Goal: Use online tool/utility: Use online tool/utility

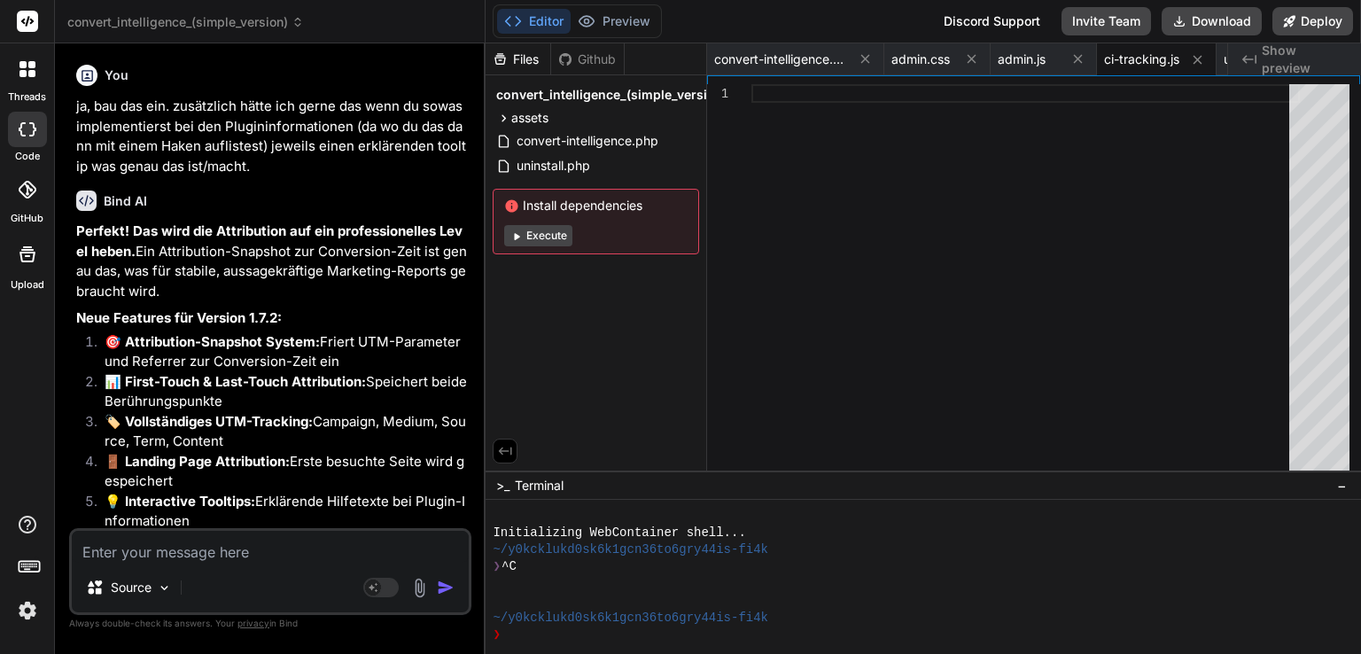
scroll to position [36229, 0]
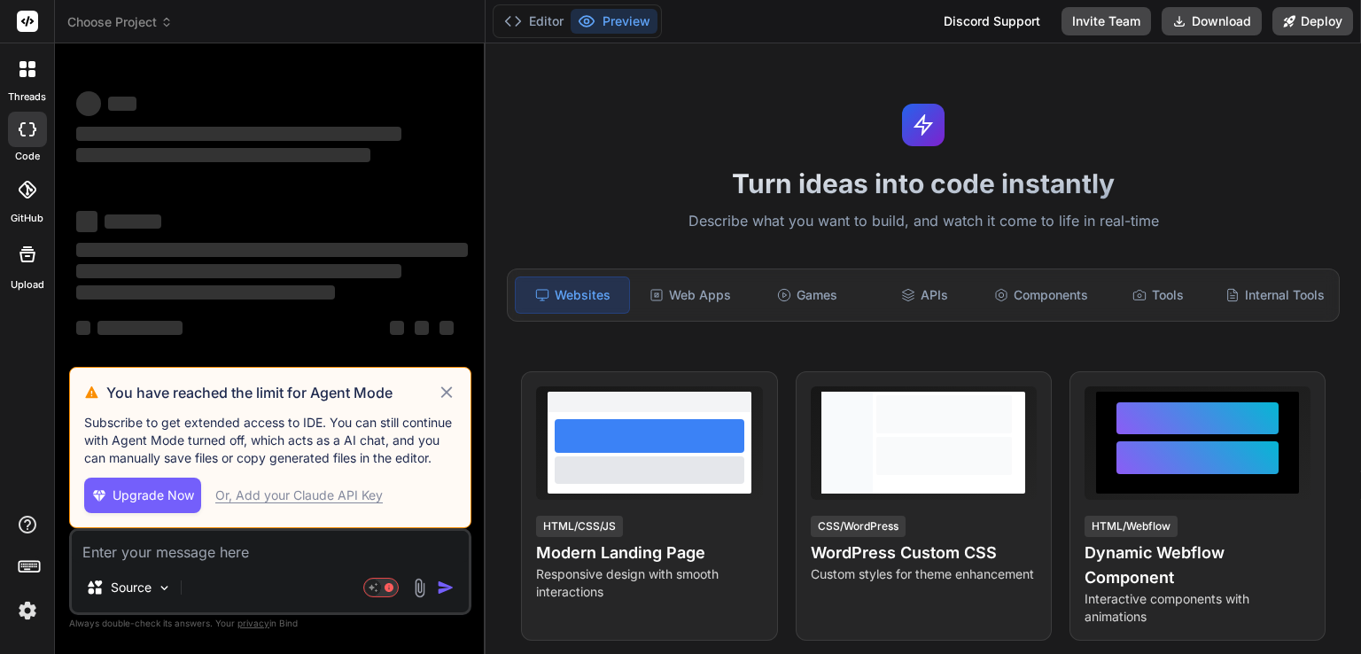
scroll to position [4, 0]
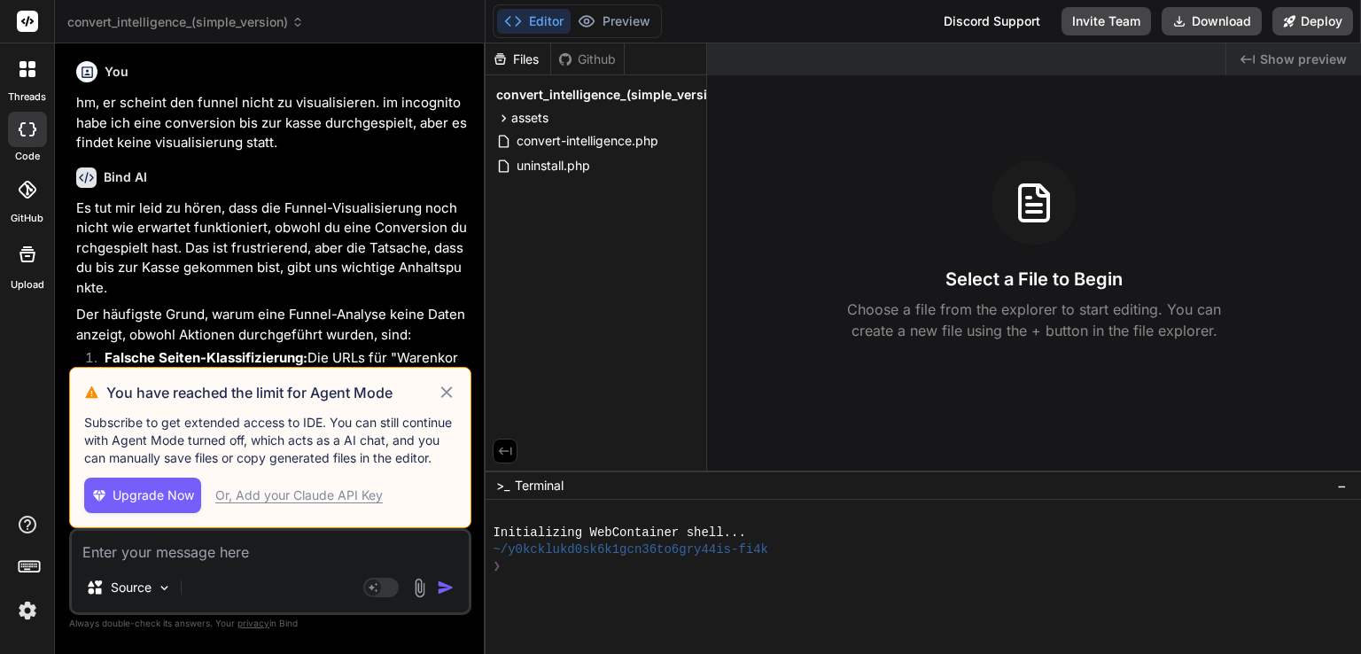
click at [448, 397] on icon at bounding box center [447, 392] width 20 height 21
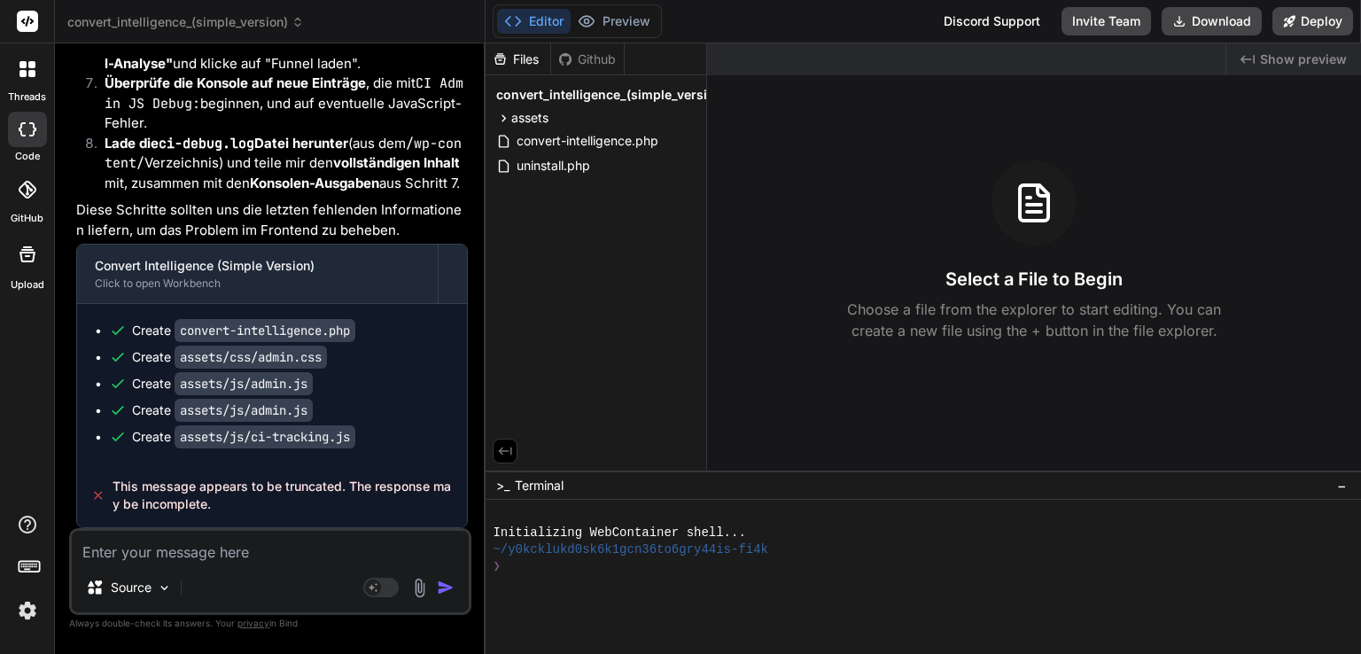
scroll to position [17862, 0]
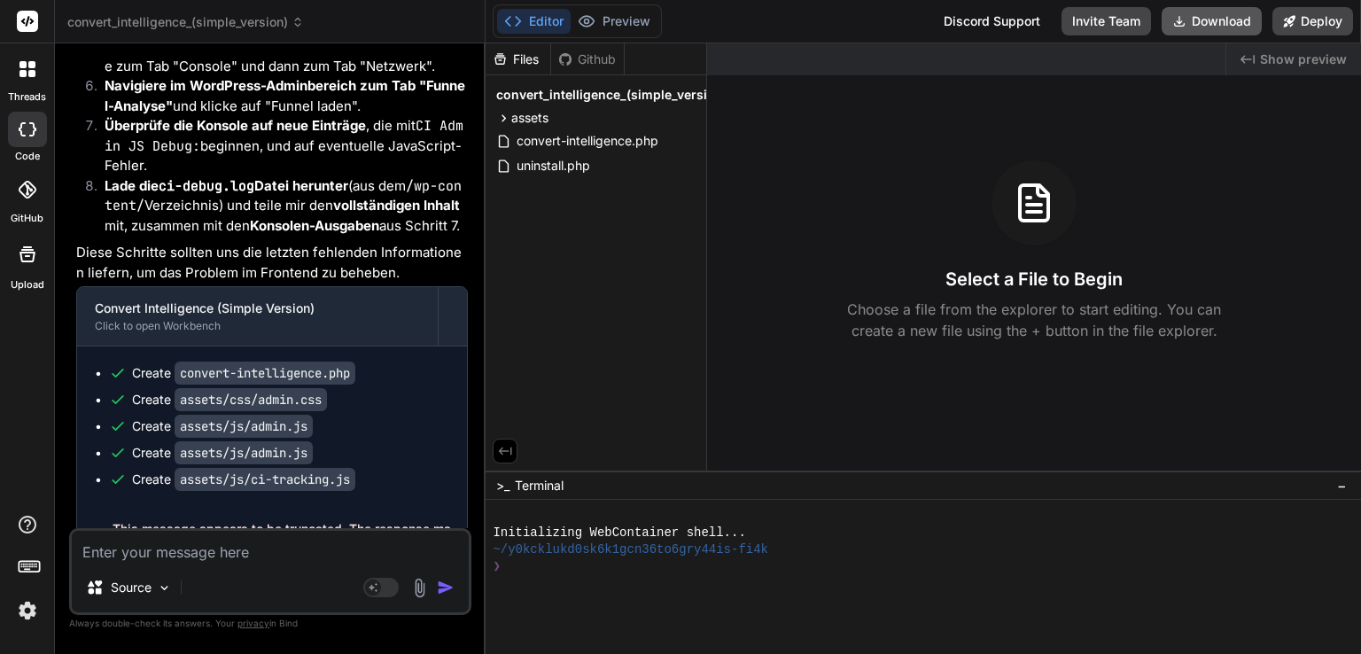
click at [1240, 24] on button "Download" at bounding box center [1212, 21] width 100 height 28
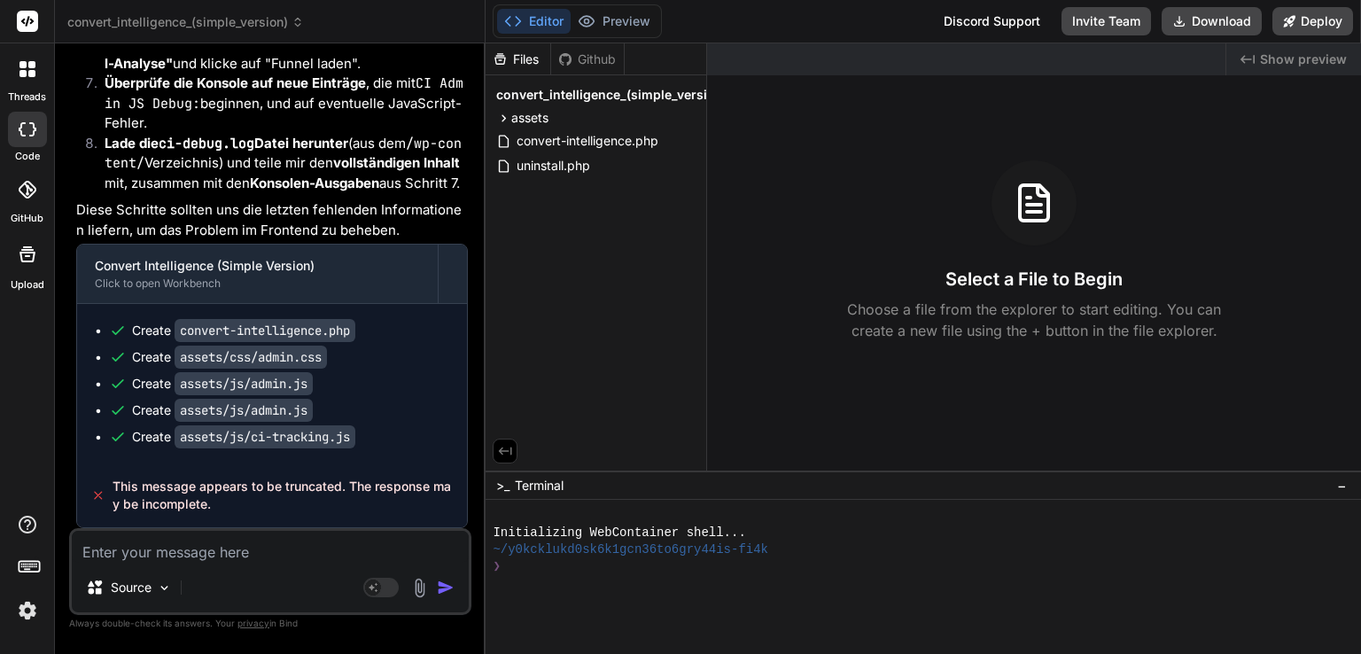
click at [202, 542] on textarea at bounding box center [270, 547] width 397 height 32
type textarea "x"
type textarea "w"
type textarea "x"
type textarea "we"
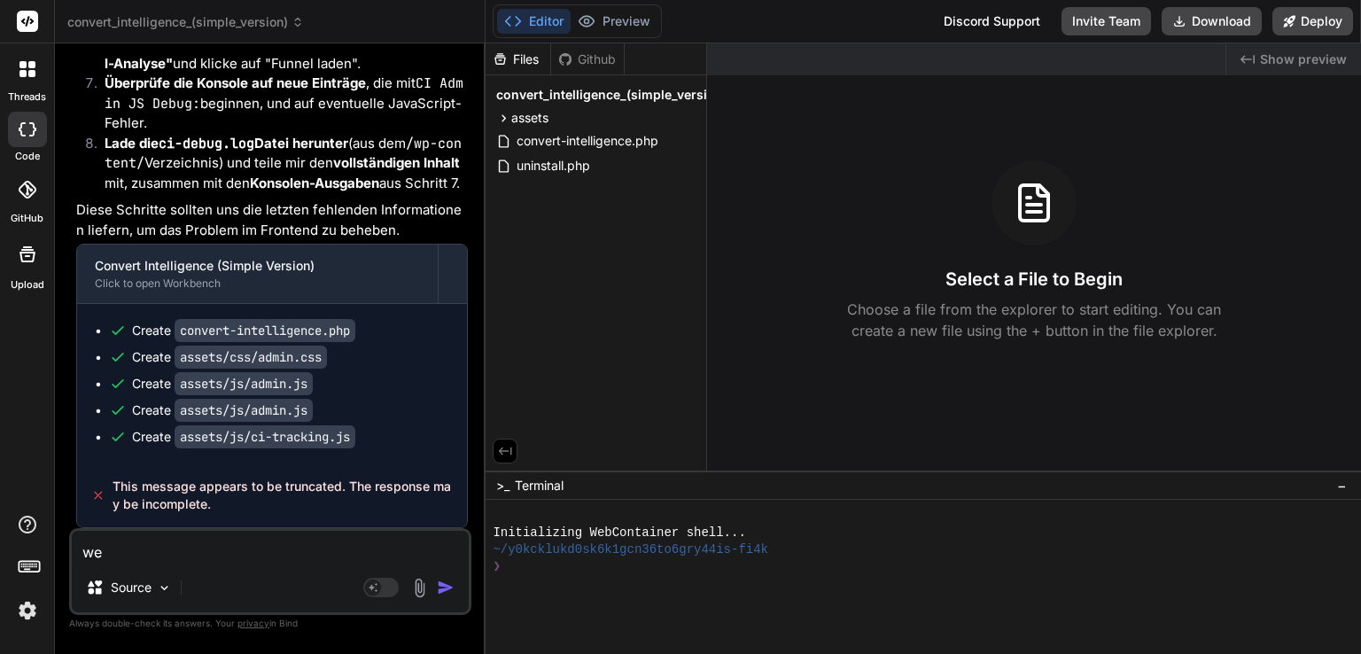
type textarea "x"
type textarea "wei"
type textarea "x"
type textarea "weit"
type textarea "x"
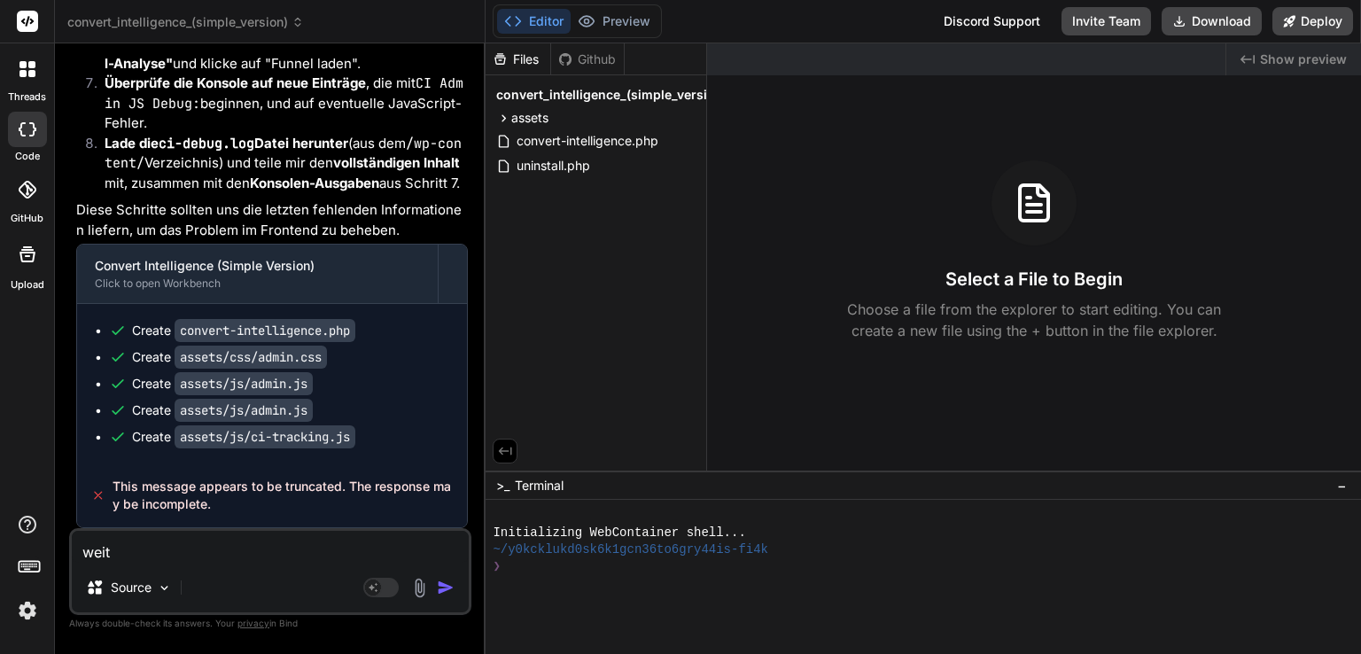
type textarea "weite"
type textarea "x"
type textarea "weiter"
type textarea "x"
type textarea "weiter+"
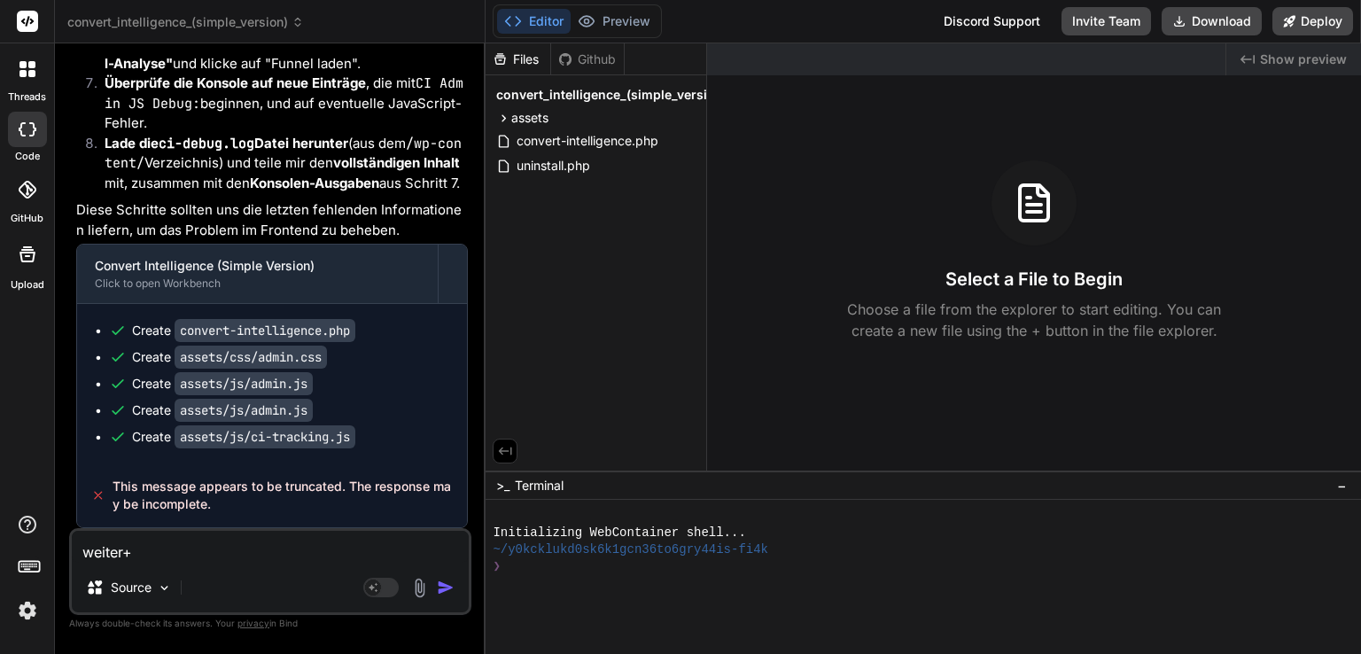
type textarea "x"
type textarea "weiter"
type textarea "x"
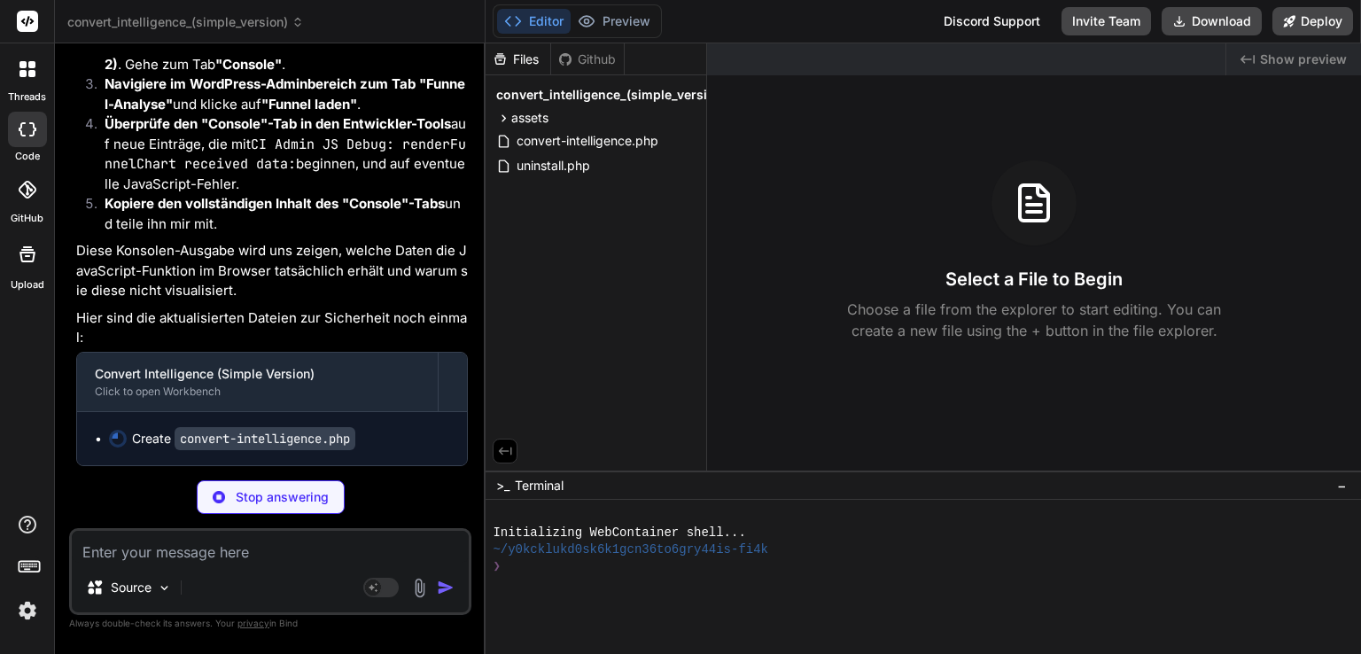
scroll to position [19217, 0]
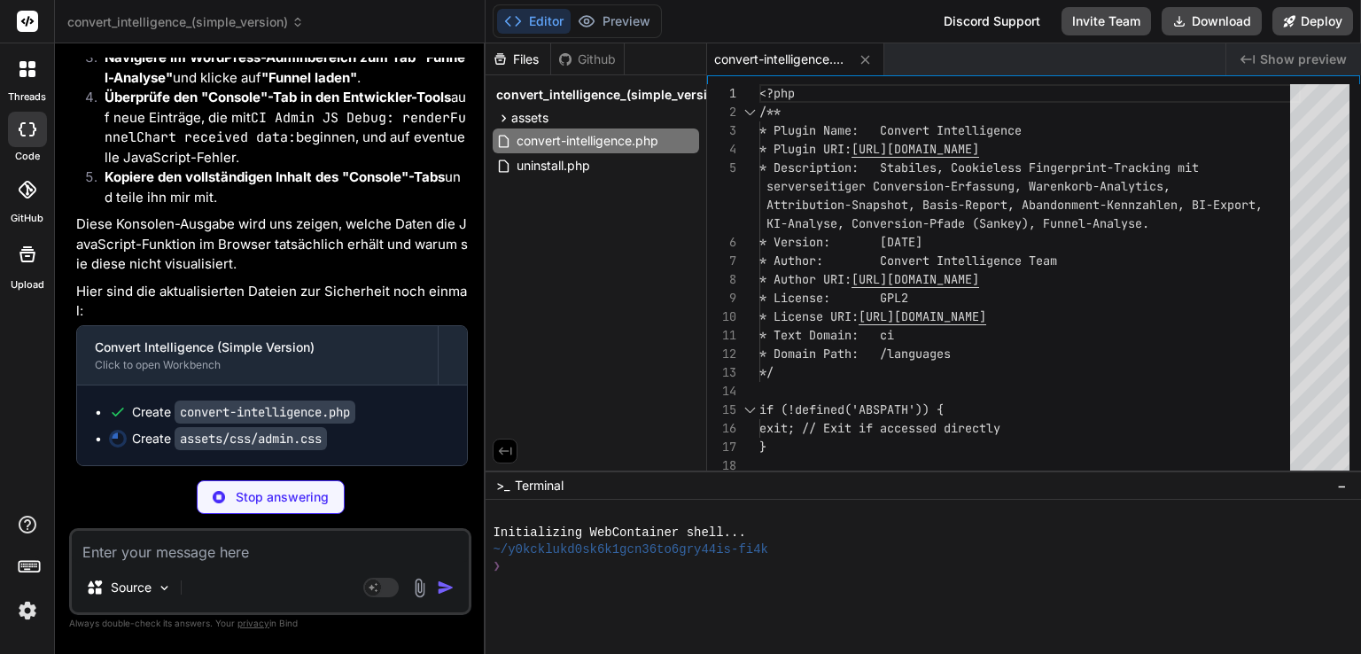
type textarea "x"
type textarea ".ci-funnel-step { width: 95%; } }"
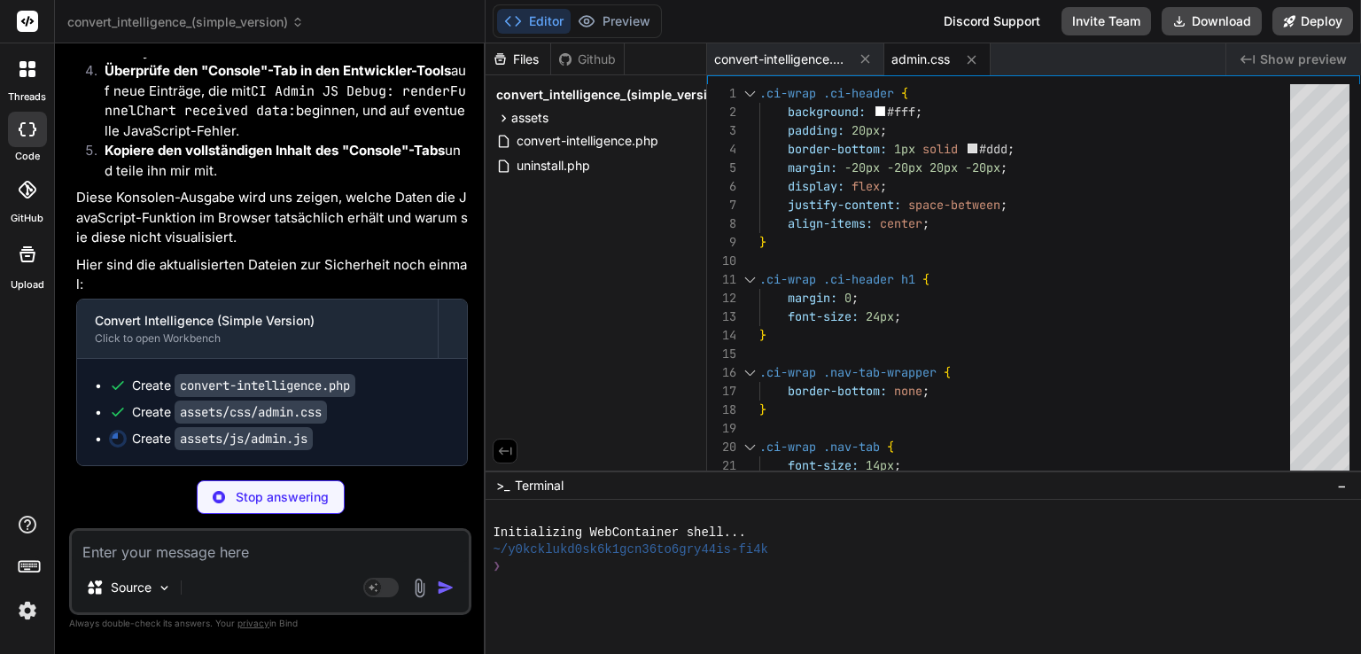
type textarea "x"
type textarea "});"
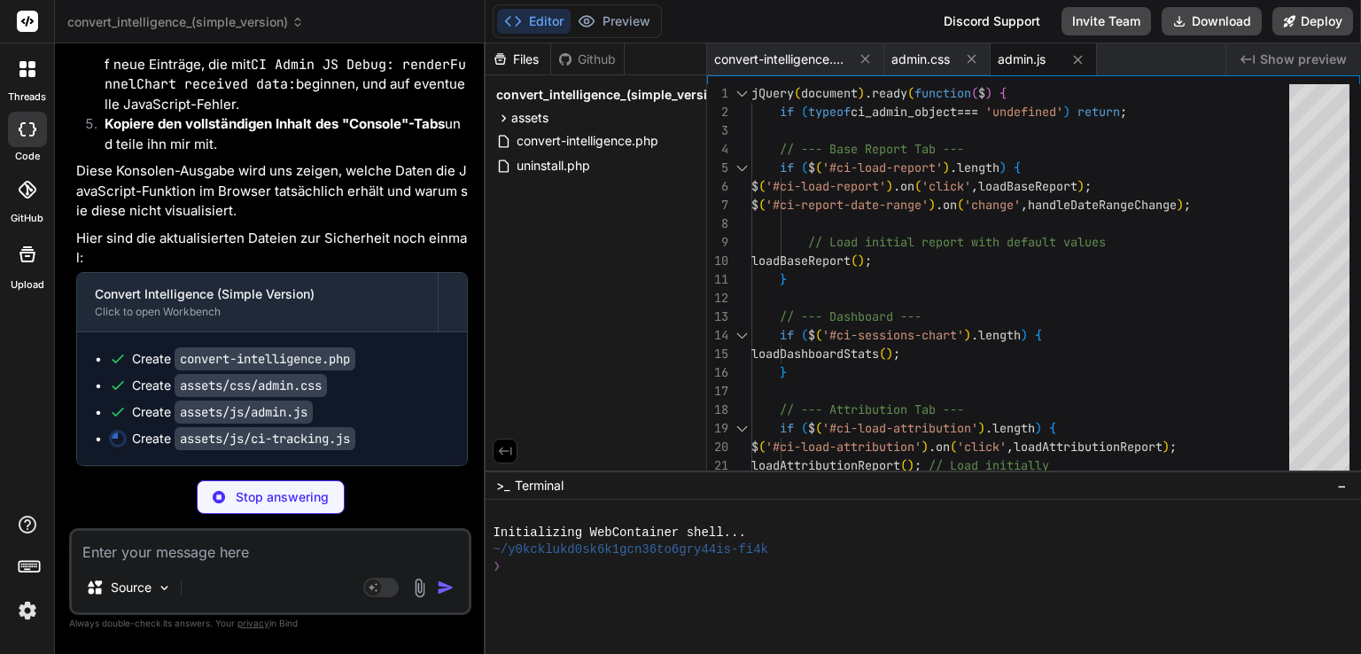
type textarea "x"
type textarea "initTracking(); });"
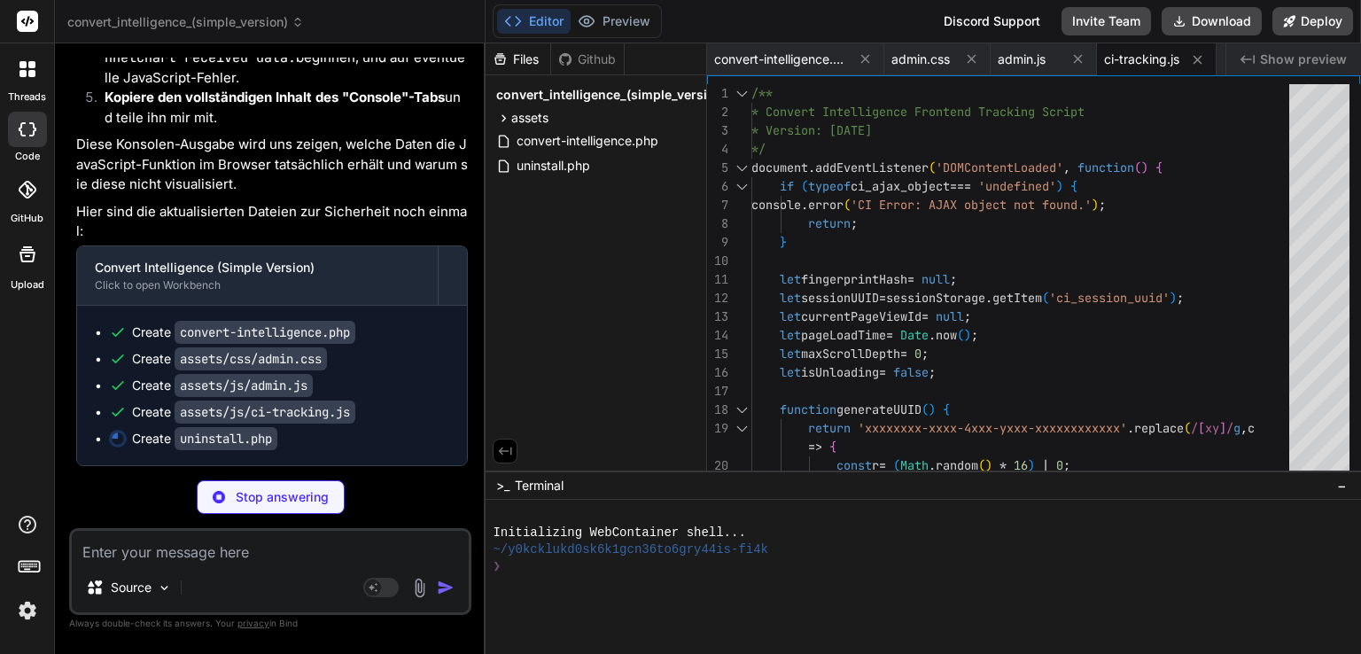
type textarea "x"
type textarea "$log_file = plugin_dir_path(__FILE__) . 'ci-debug.log'; if (file_exists($log_fi…"
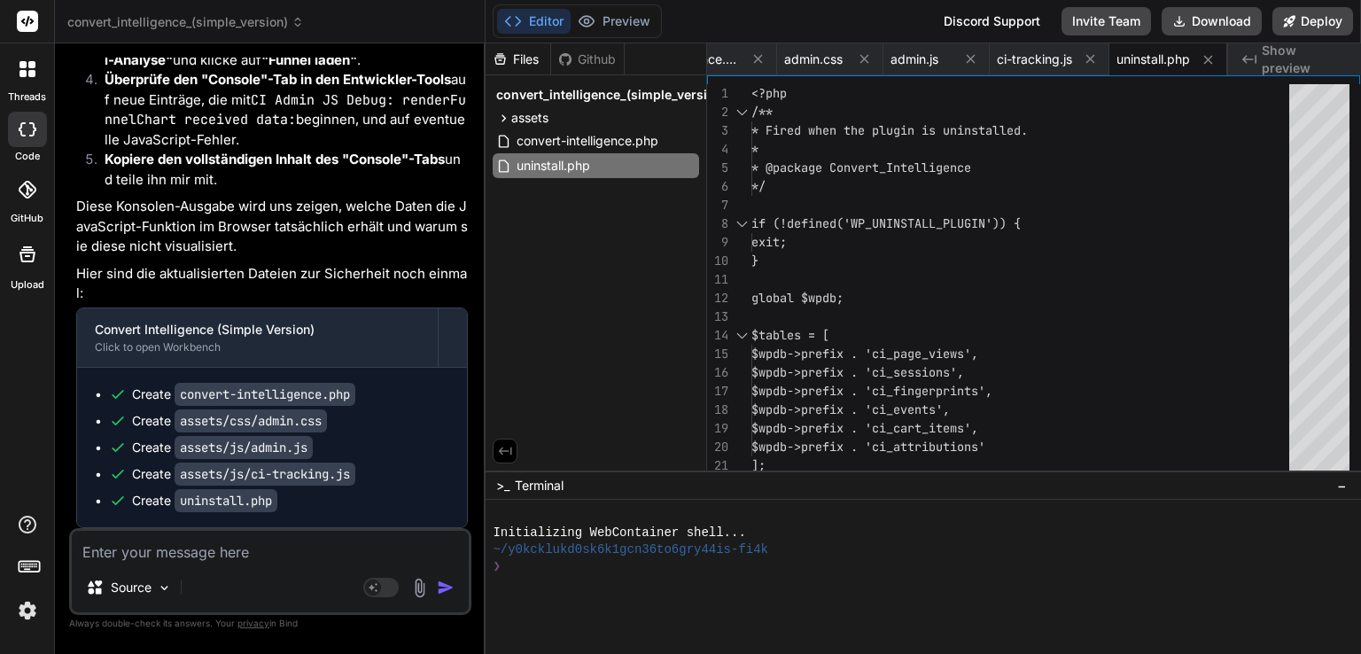
scroll to position [19261, 0]
click at [1210, 27] on button "Download" at bounding box center [1212, 21] width 100 height 28
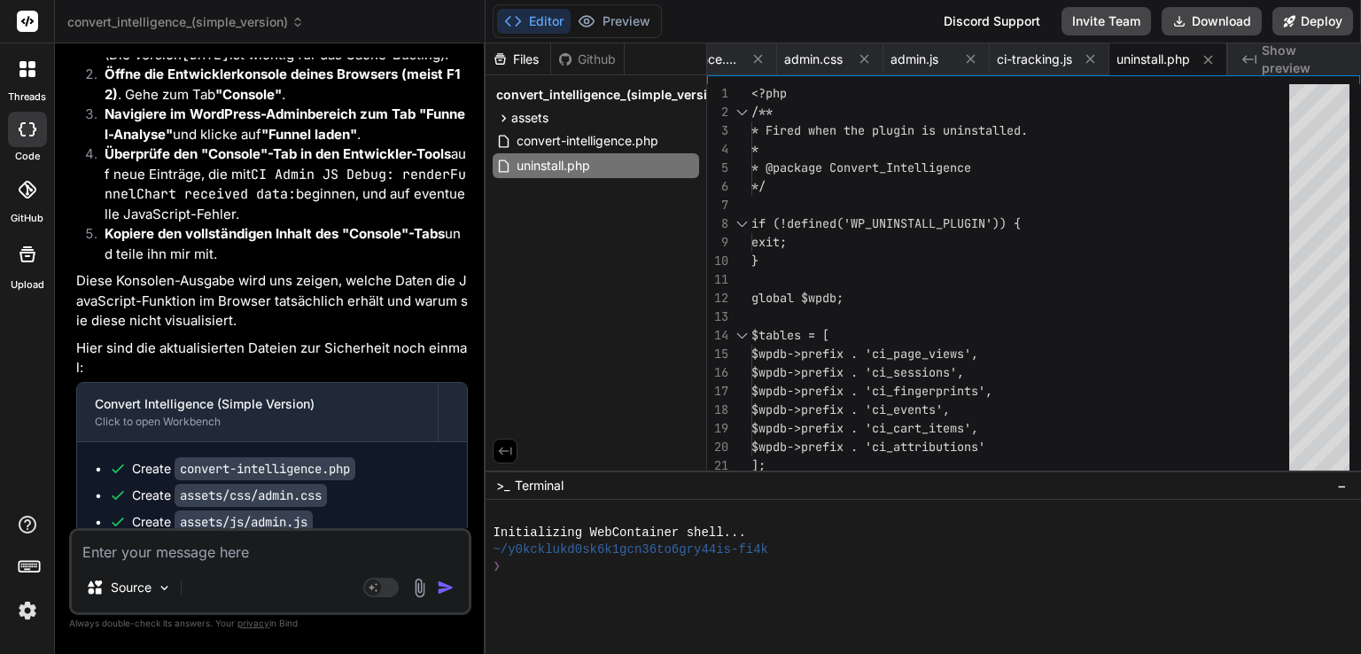
scroll to position [18995, 0]
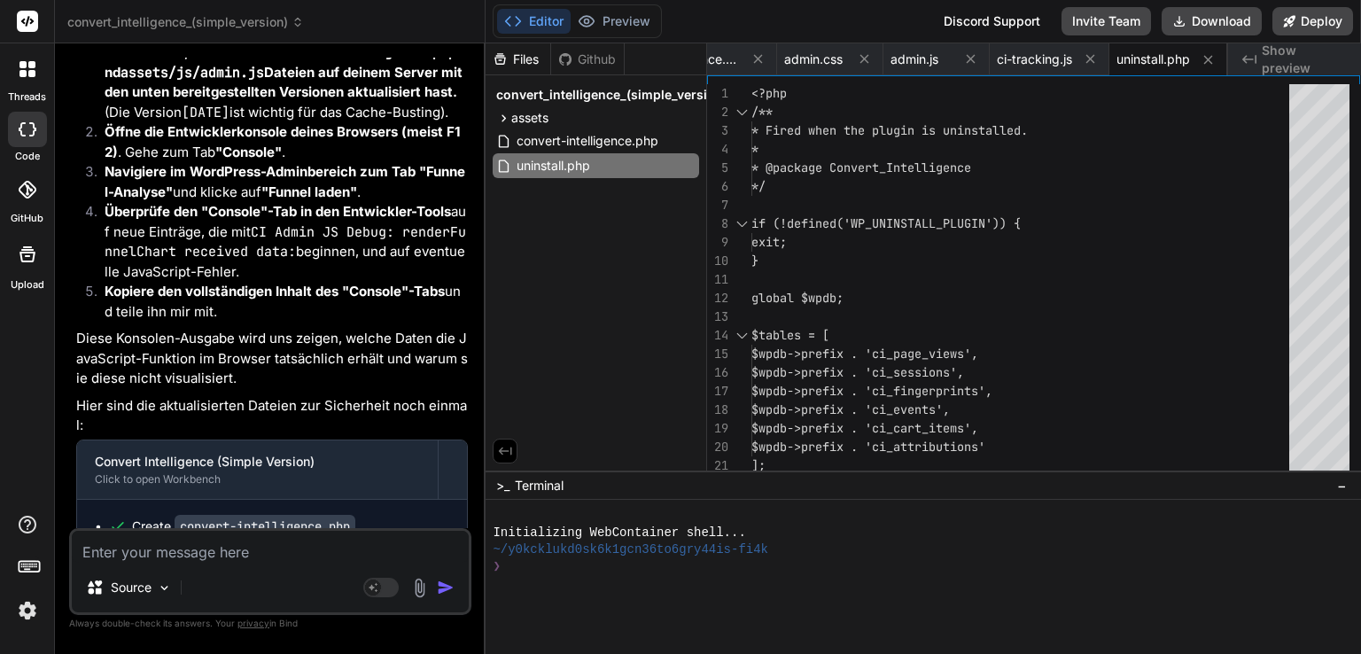
click at [250, 557] on textarea at bounding box center [270, 547] width 397 height 32
type textarea "x"
type textarea "ge"
type textarea "x"
type textarea "ger"
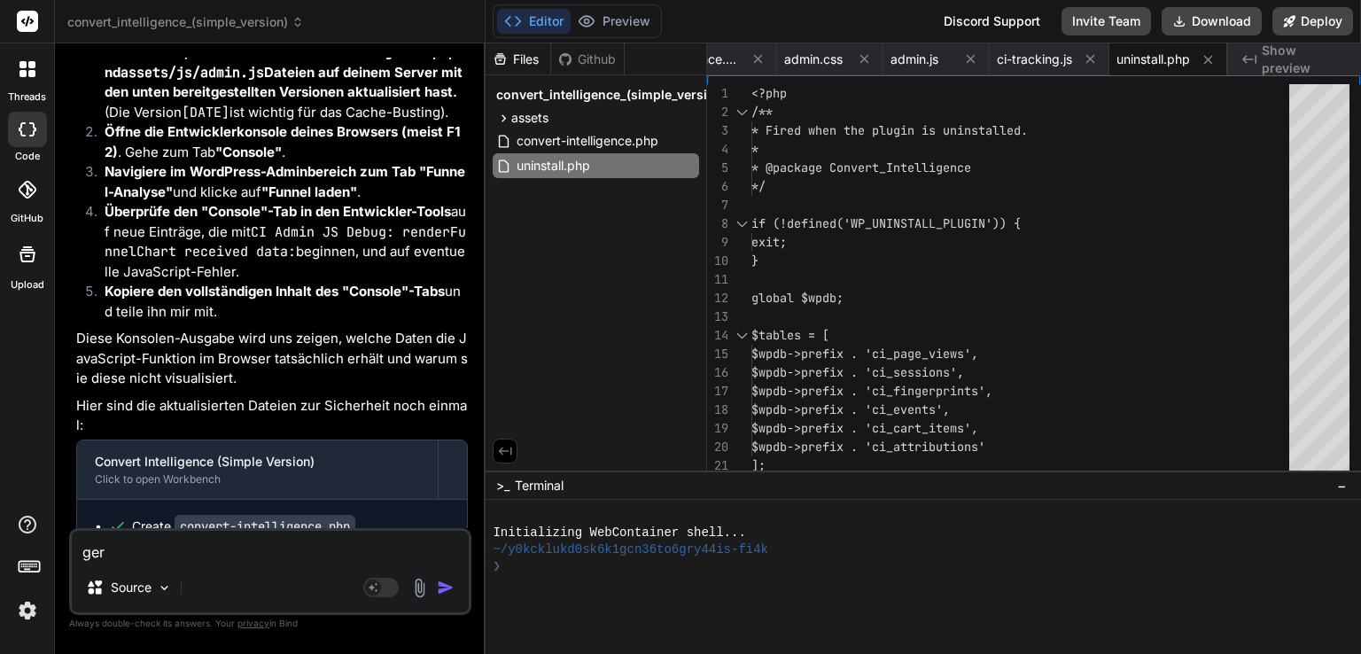
type textarea "x"
type textarea "gera"
type textarea "x"
type textarea "gerad"
type textarea "x"
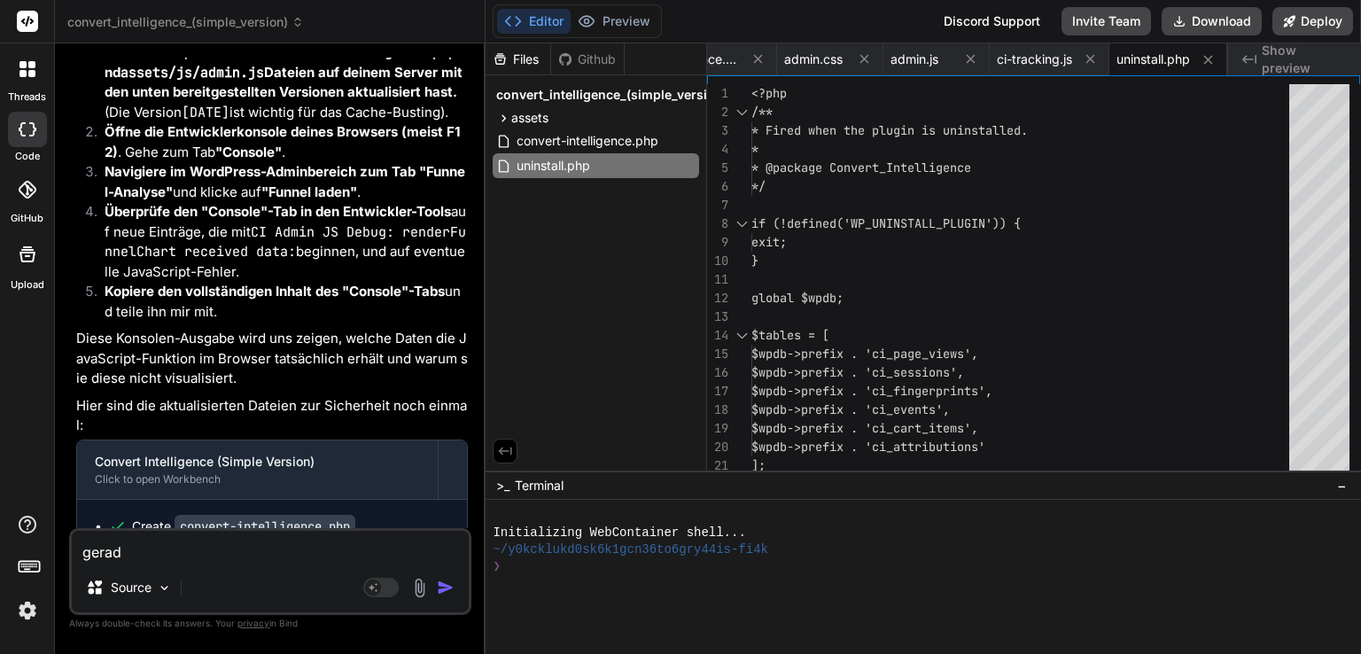
type textarea "gerade"
type textarea "x"
type textarea "gerade"
type textarea "x"
type textarea "gerade z"
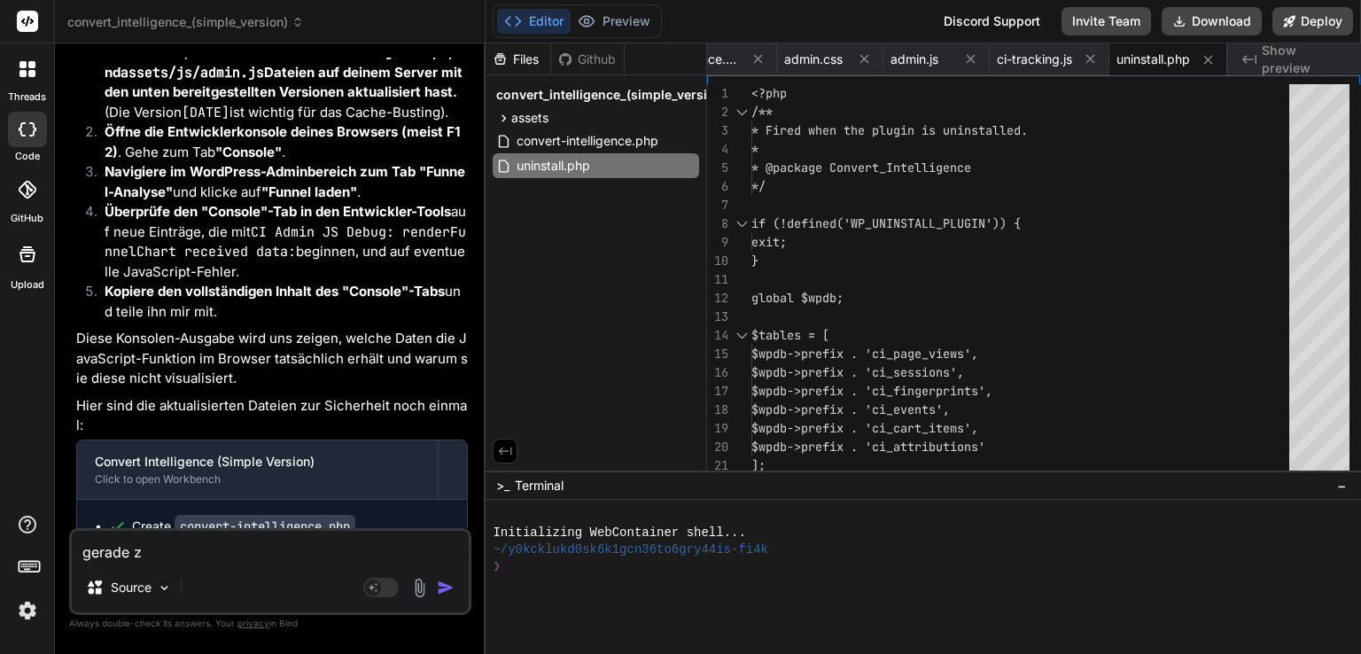
type textarea "x"
type textarea "gerade ze"
type textarea "x"
type textarea "gerade zei"
type textarea "x"
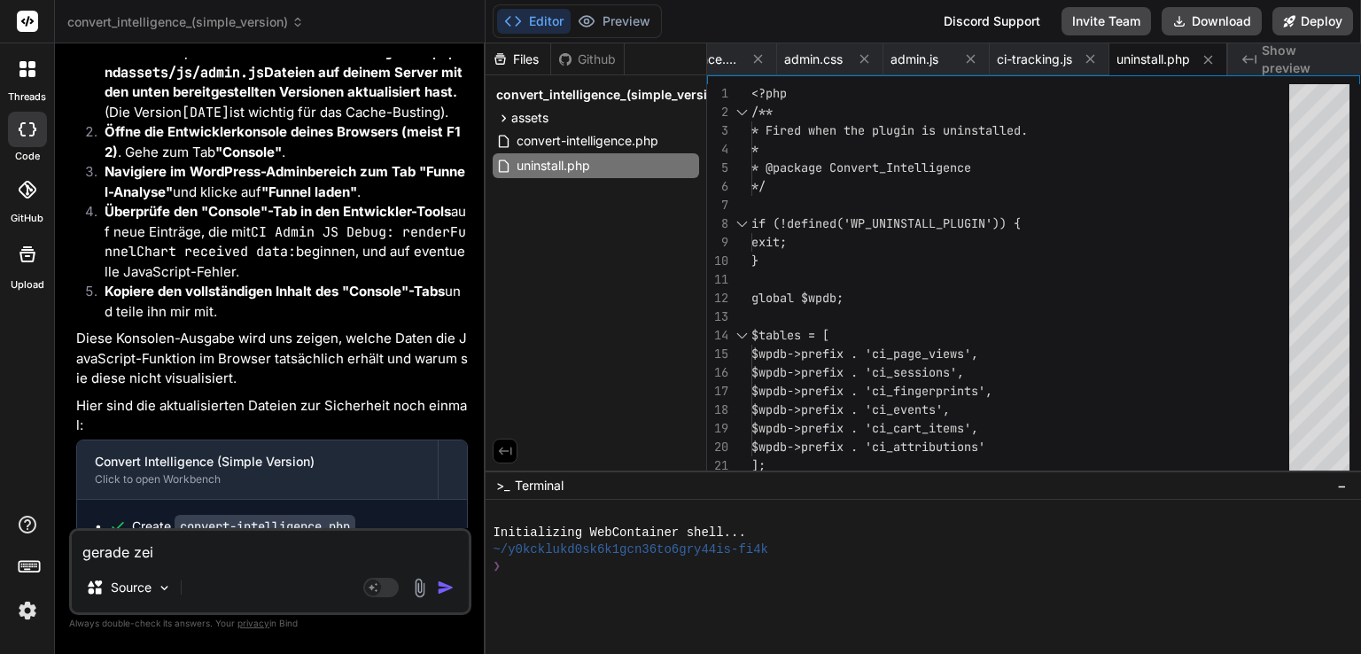
type textarea "gerade zeig"
type textarea "x"
type textarea "gerade zeigt"
type textarea "x"
type textarea "gerade zeigt"
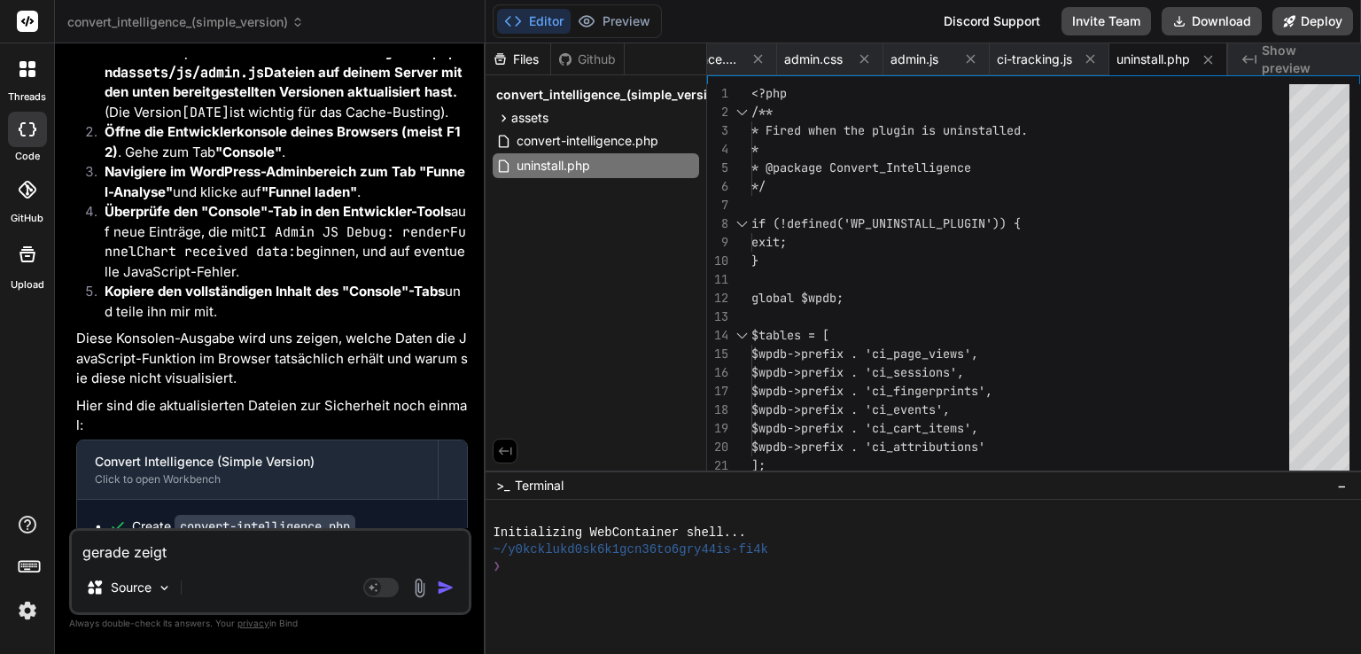
type textarea "x"
type textarea "gerade zeigt d"
type textarea "x"
type textarea "gerade zeigt de"
type textarea "x"
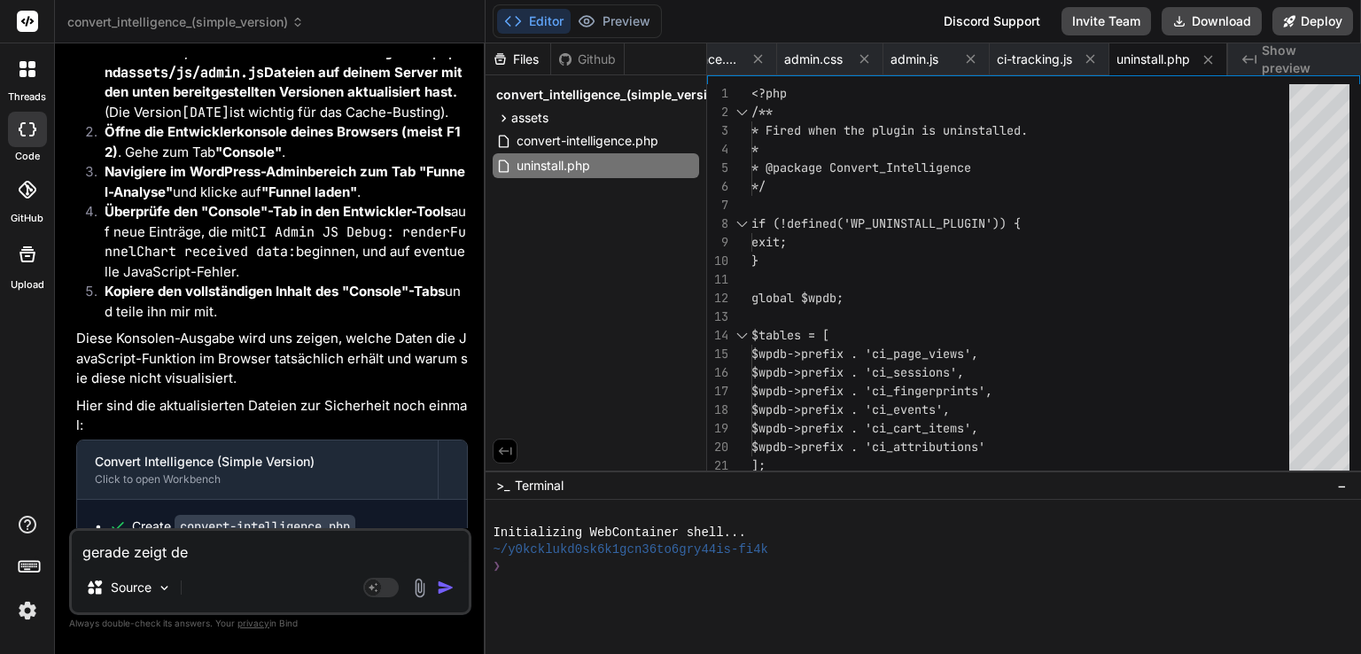
type textarea "gerade zeigt der"
type textarea "x"
type textarea "gerade zeigt der"
type textarea "x"
type textarea "gerade zeigt der f"
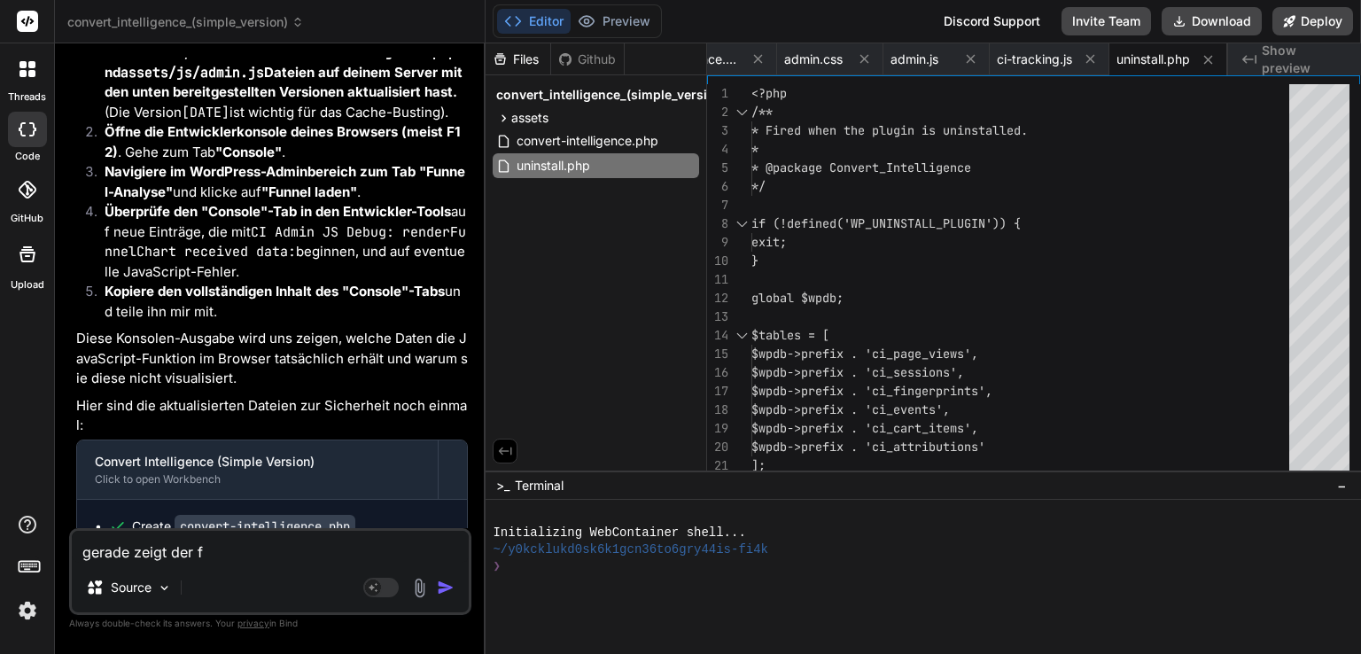
type textarea "x"
type textarea "gerade zeigt der fu"
type textarea "x"
type textarea "gerade zeigt der fun"
type textarea "x"
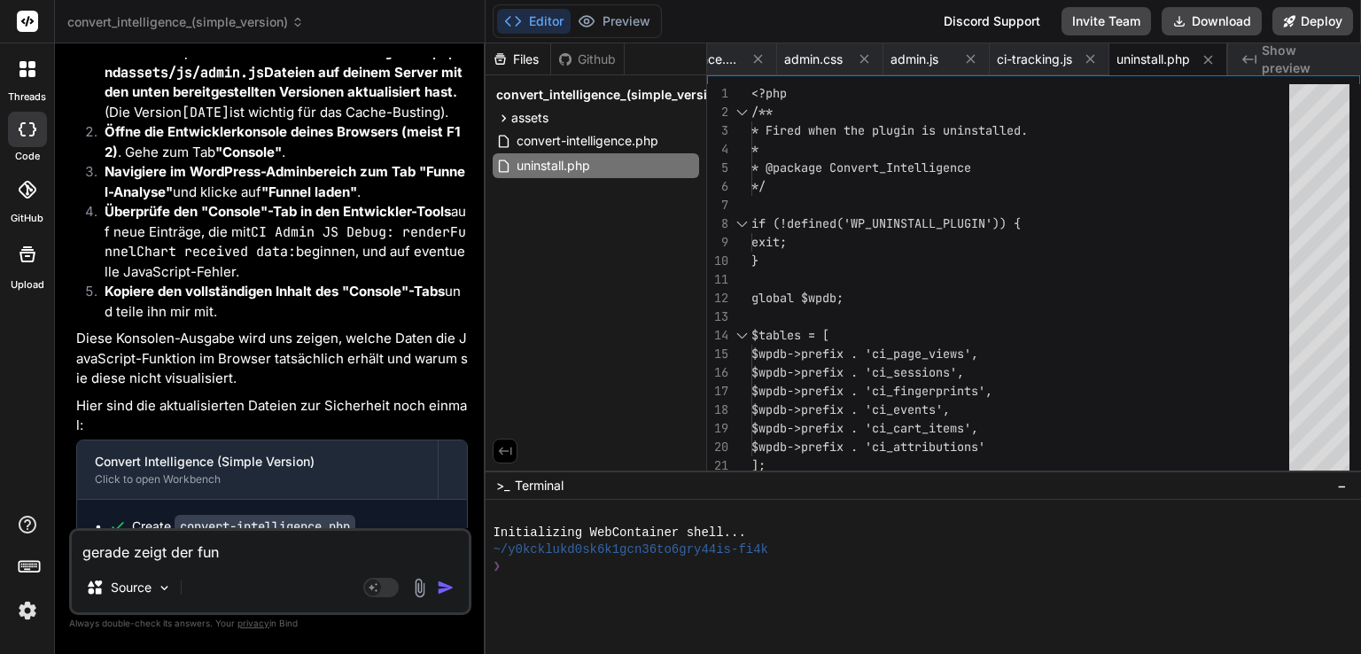
type textarea "gerade zeigt der funn"
type textarea "x"
type textarea "gerade zeigt der funne"
type textarea "x"
type textarea "gerade zeigt der funnel"
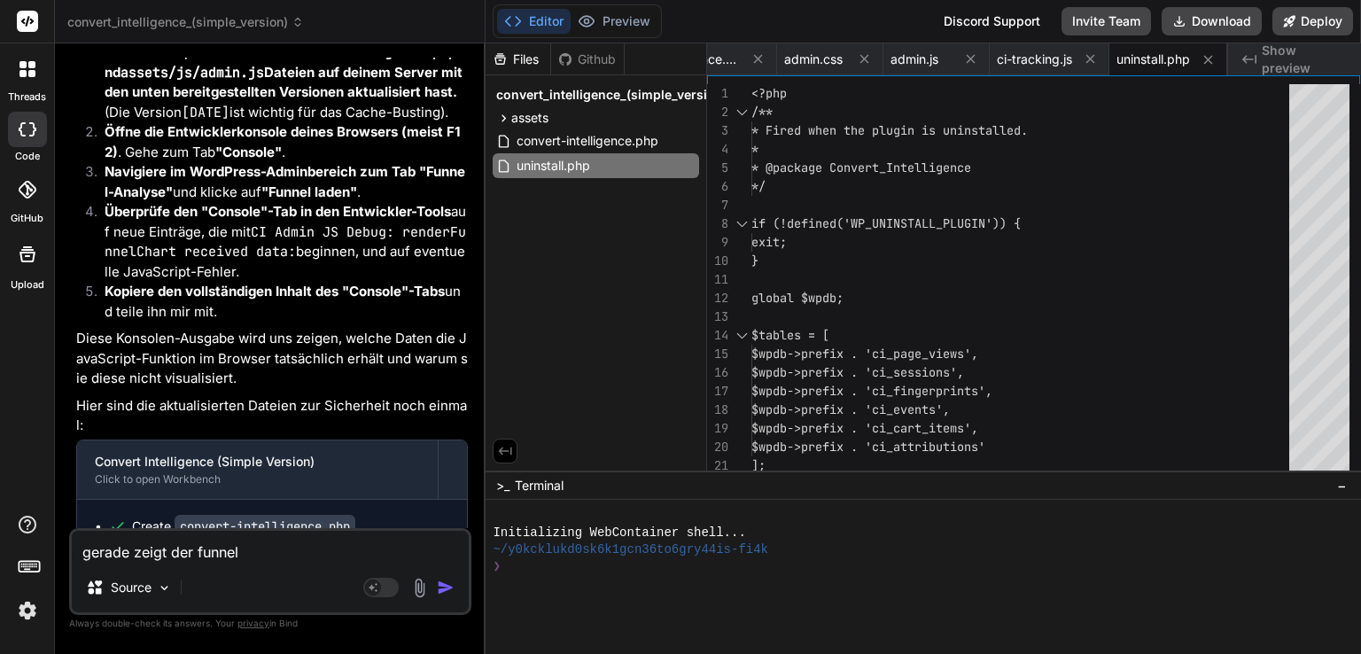
type textarea "x"
type textarea "gerade zeigt der funnel"
type textarea "x"
type textarea "gerade zeigt der funnel a"
type textarea "x"
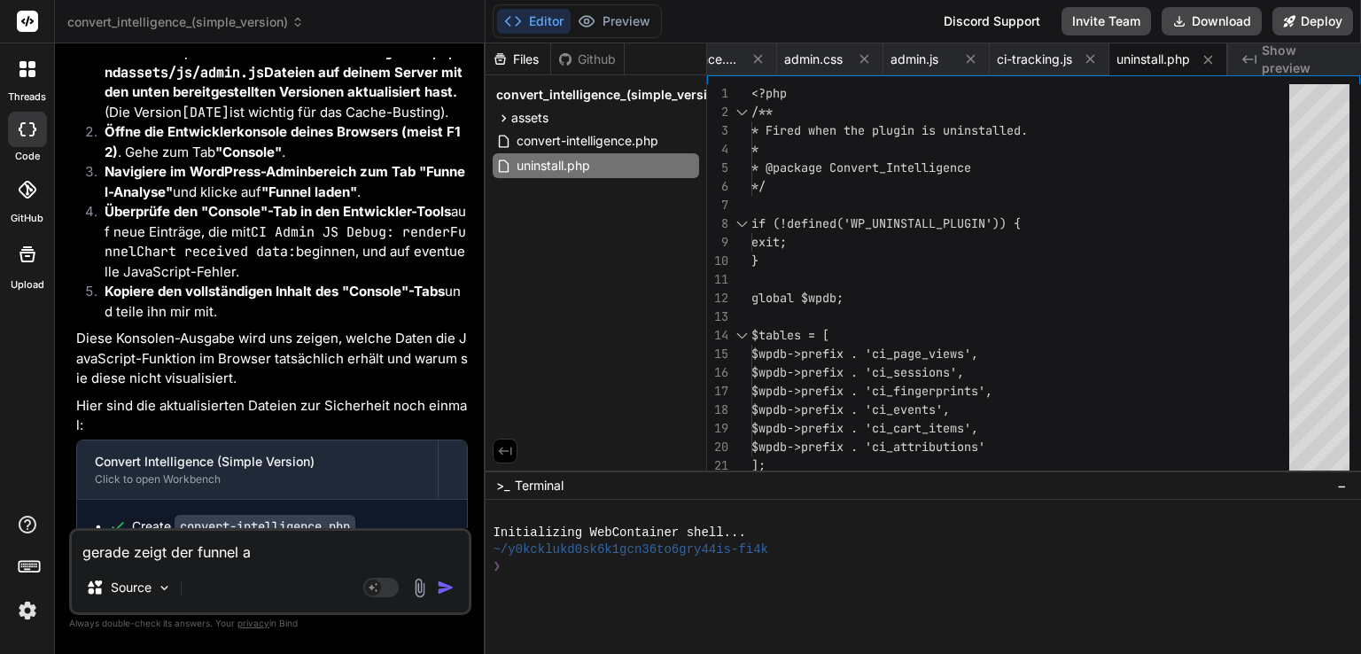
type textarea "gerade zeigt der funnel an"
type textarea "x"
type textarea "gerade zeigt der funnel an."
type textarea "x"
type textarea "gerade zeigt der funnel an."
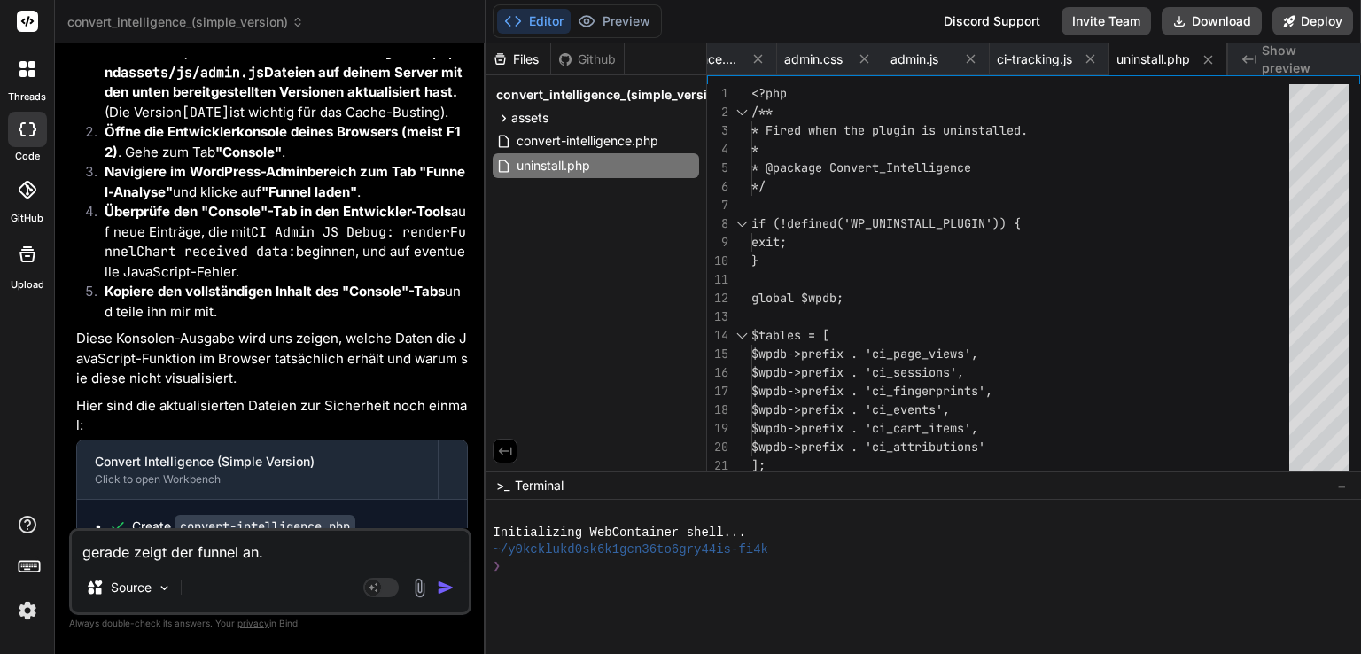
type textarea "x"
type textarea "gerade zeigt der funnel an. d"
type textarea "x"
type textarea "gerade zeigt der funnel an. di"
type textarea "x"
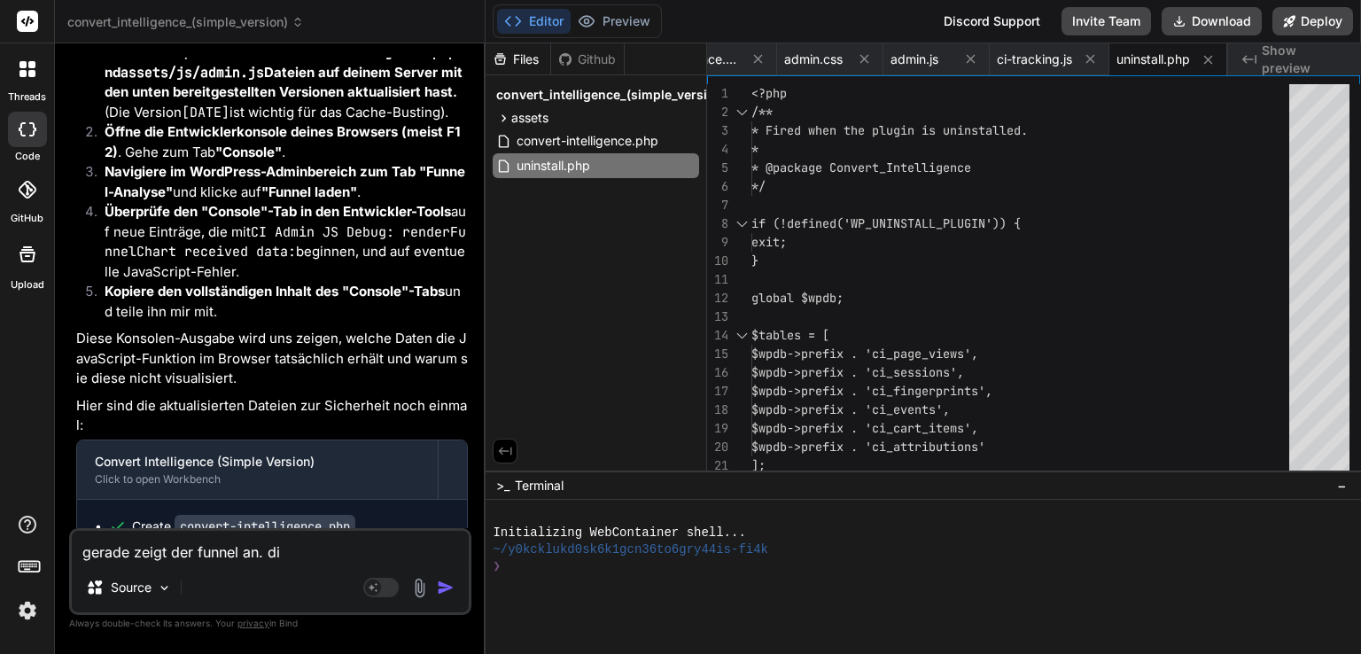
type textarea "gerade zeigt der funnel an. die"
type textarea "x"
type textarea "gerade zeigt der funnel an. die"
type textarea "x"
type textarea "gerade zeigt der funnel an. die c"
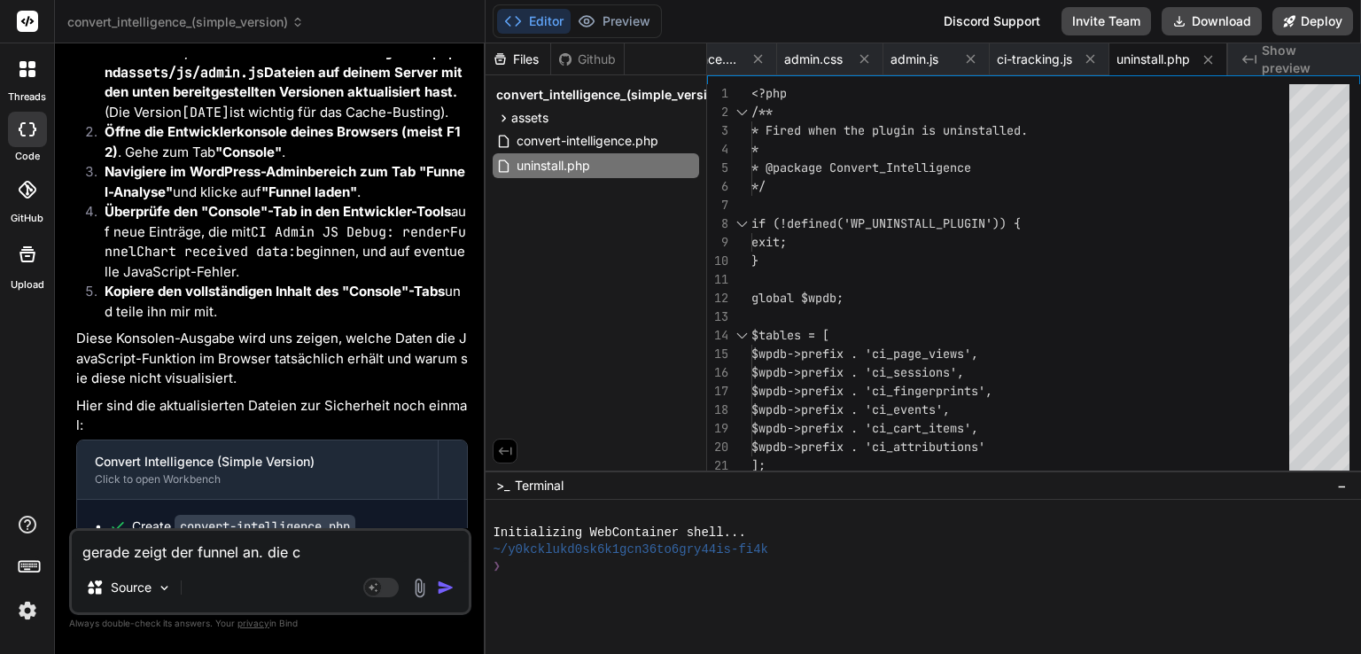
type textarea "x"
type textarea "gerade zeigt der funnel an. die co"
type textarea "x"
type textarea "gerade zeigt der funnel an. die con"
type textarea "x"
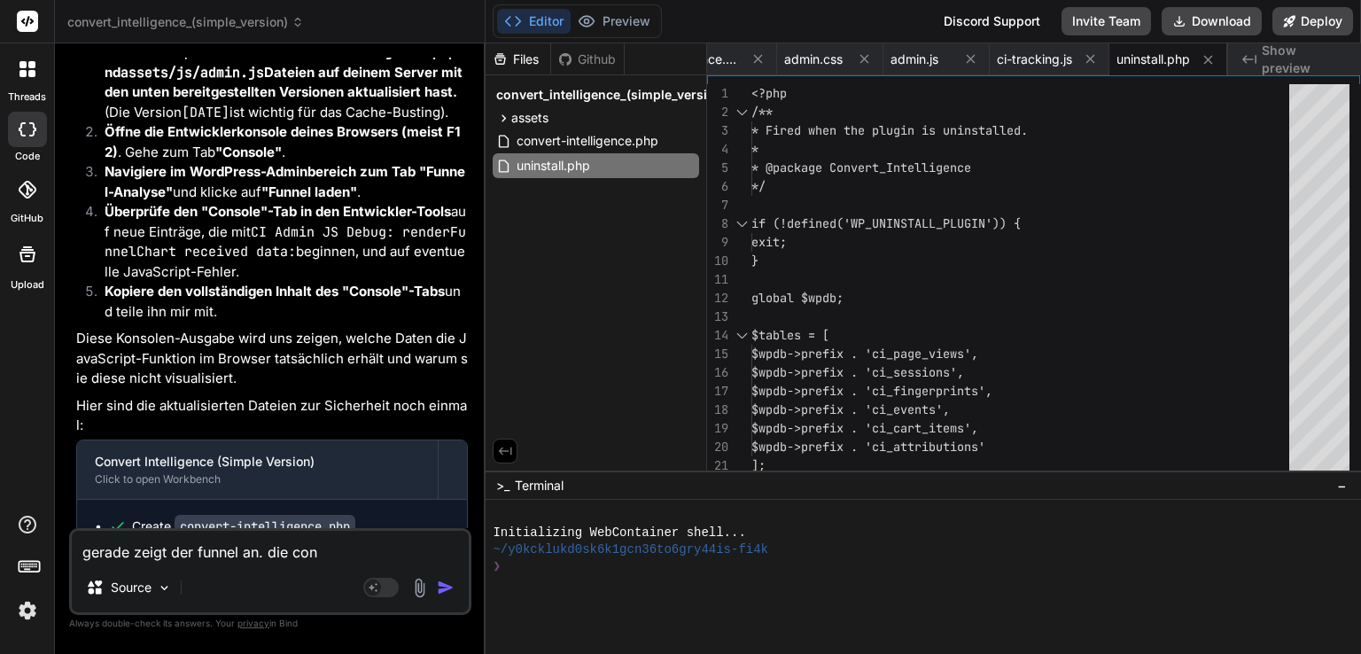
type textarea "gerade zeigt der funnel an. die cons"
type textarea "x"
type textarea "gerade zeigt der funnel an. die conso"
type textarea "x"
type textarea "gerade zeigt der funnel an. die consol"
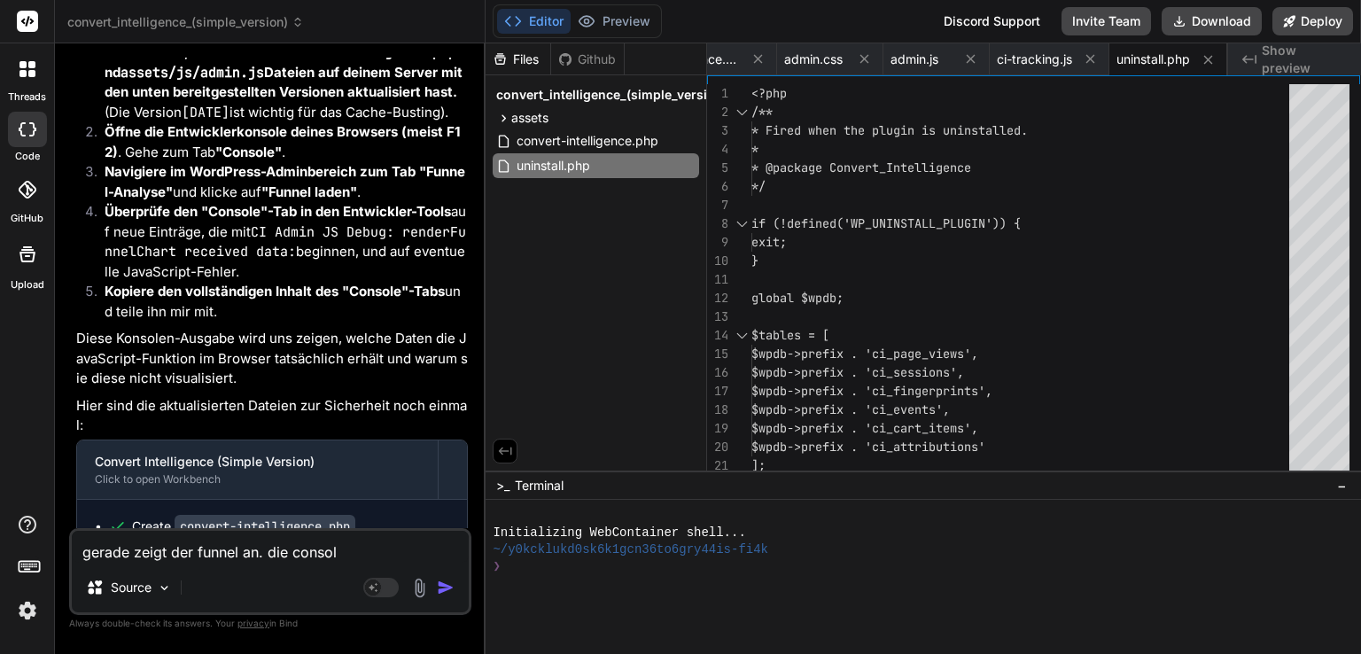
type textarea "x"
type textarea "gerade zeigt der funnel an. die console"
type textarea "x"
type textarea "gerade zeigt der funnel an. die console"
type textarea "x"
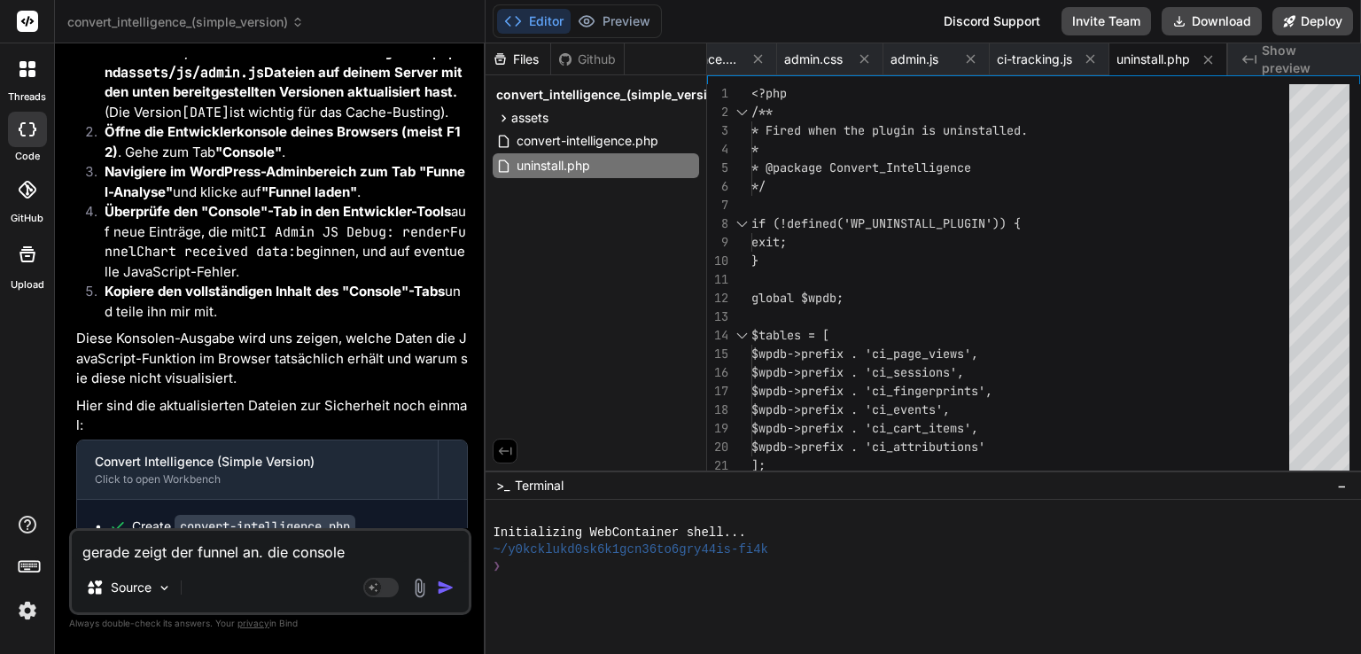
type textarea "gerade zeigt der funnel an. die console s"
type textarea "x"
type textarea "gerade zeigt der funnel an. die console sa"
type textarea "x"
type textarea "gerade zeigt der funnel an. die console sag"
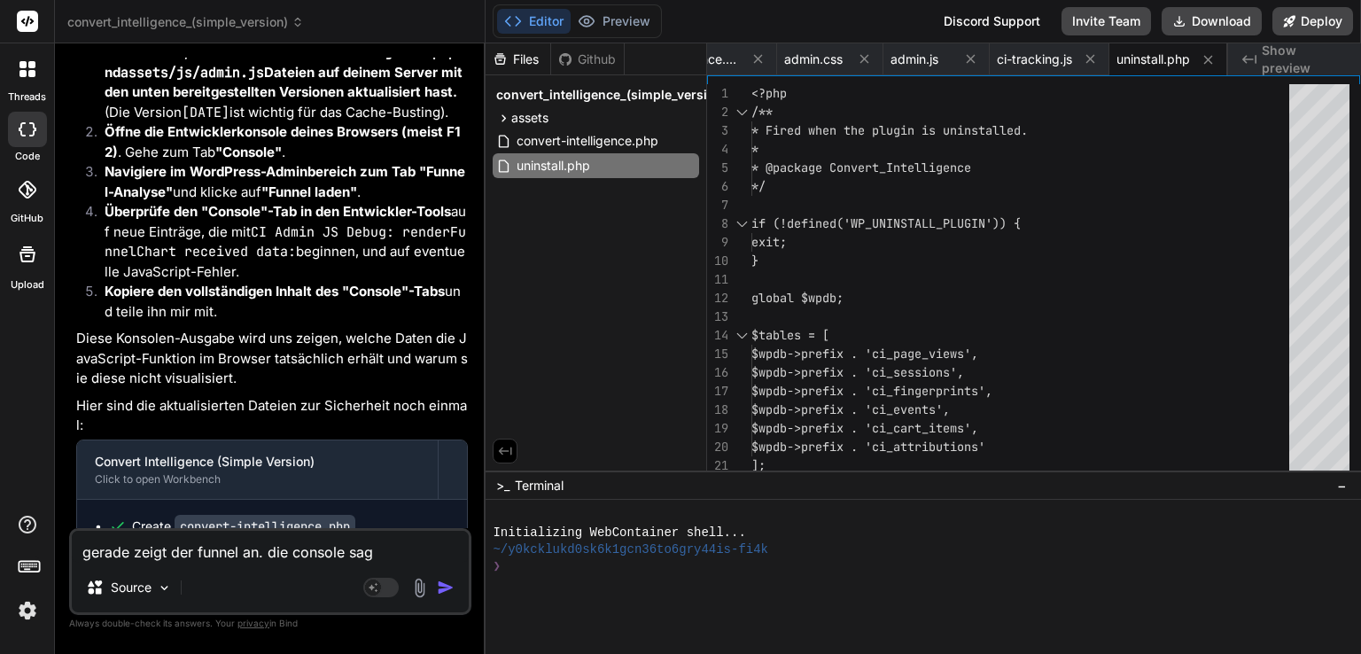
type textarea "x"
type textarea "gerade zeigt der funnel an. die console sagt"
type textarea "x"
type textarea "gerade zeigt der funnel an. die console sagt:"
paste textarea "URL changed to: https://dissenters.space/wp-admin/admin.php?page=convert-intell…"
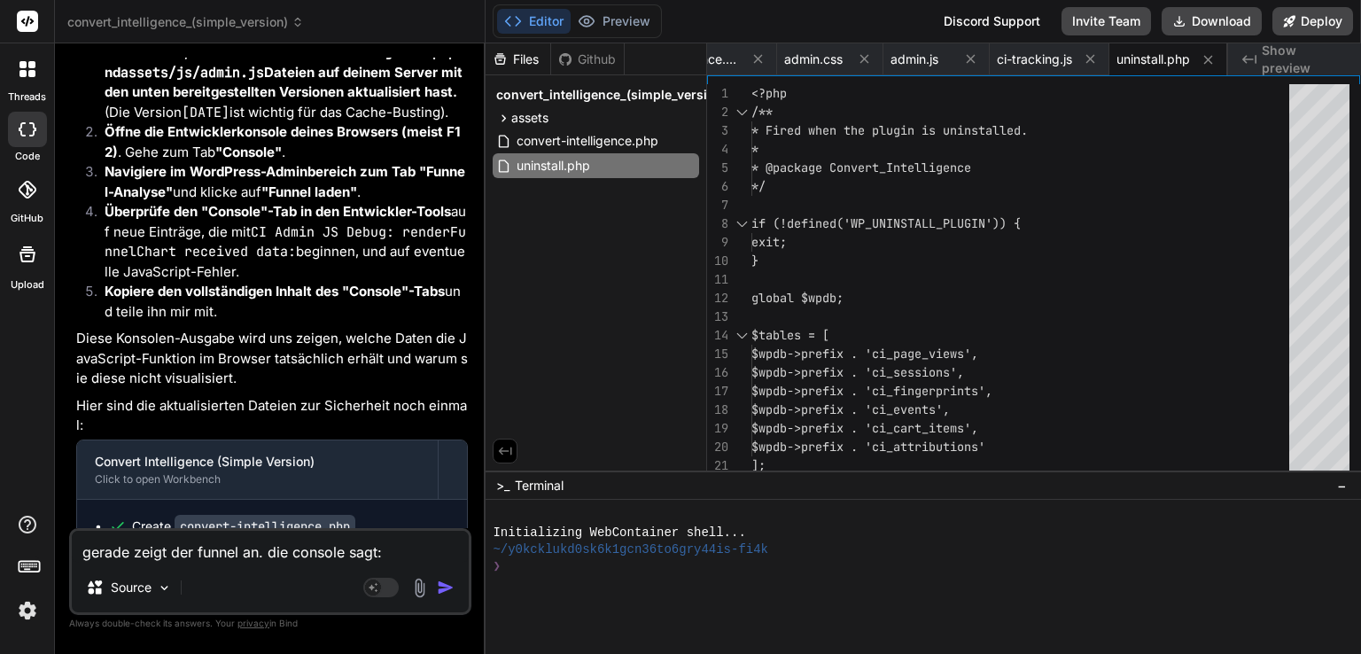
type textarea "x"
type textarea "gerade zeigt der funnel an. die console sagt:URL changed to: https://dissenters…"
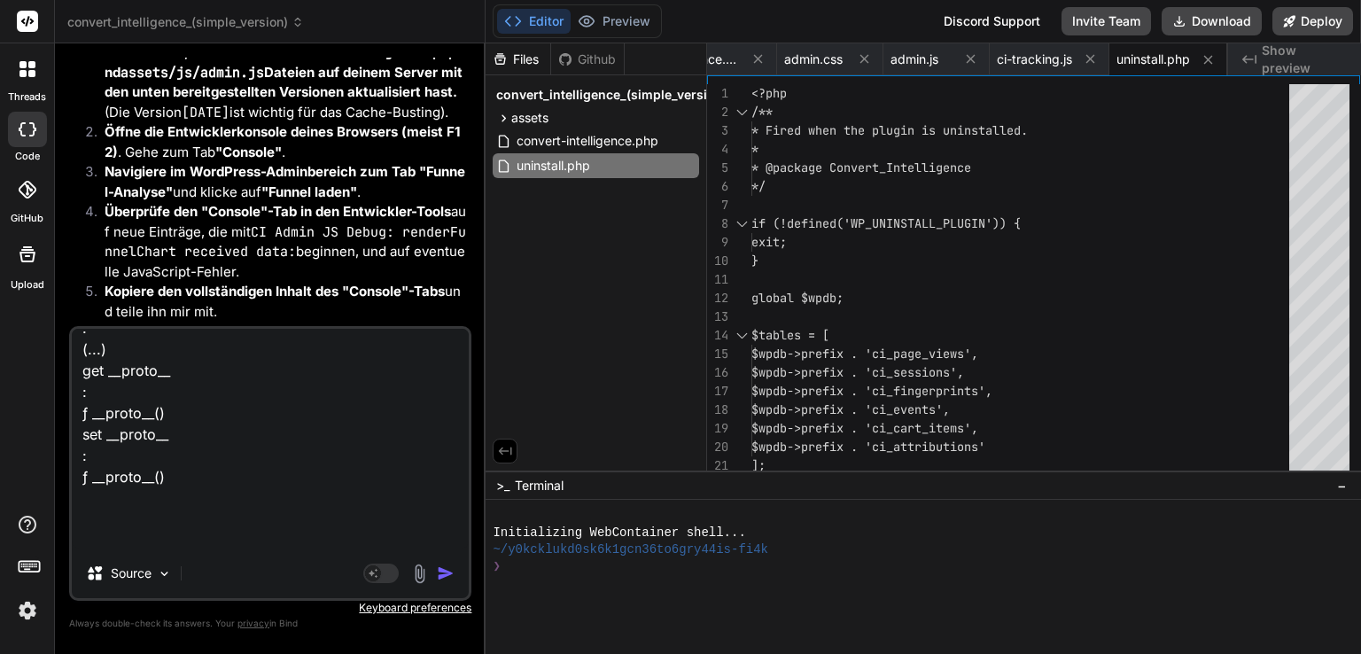
type textarea "x"
type textarea "gerade zeigt der funnel an. die console sagt:URL changed to: https://dissenters…"
click at [451, 576] on img "button" at bounding box center [446, 574] width 18 height 18
type textarea "x"
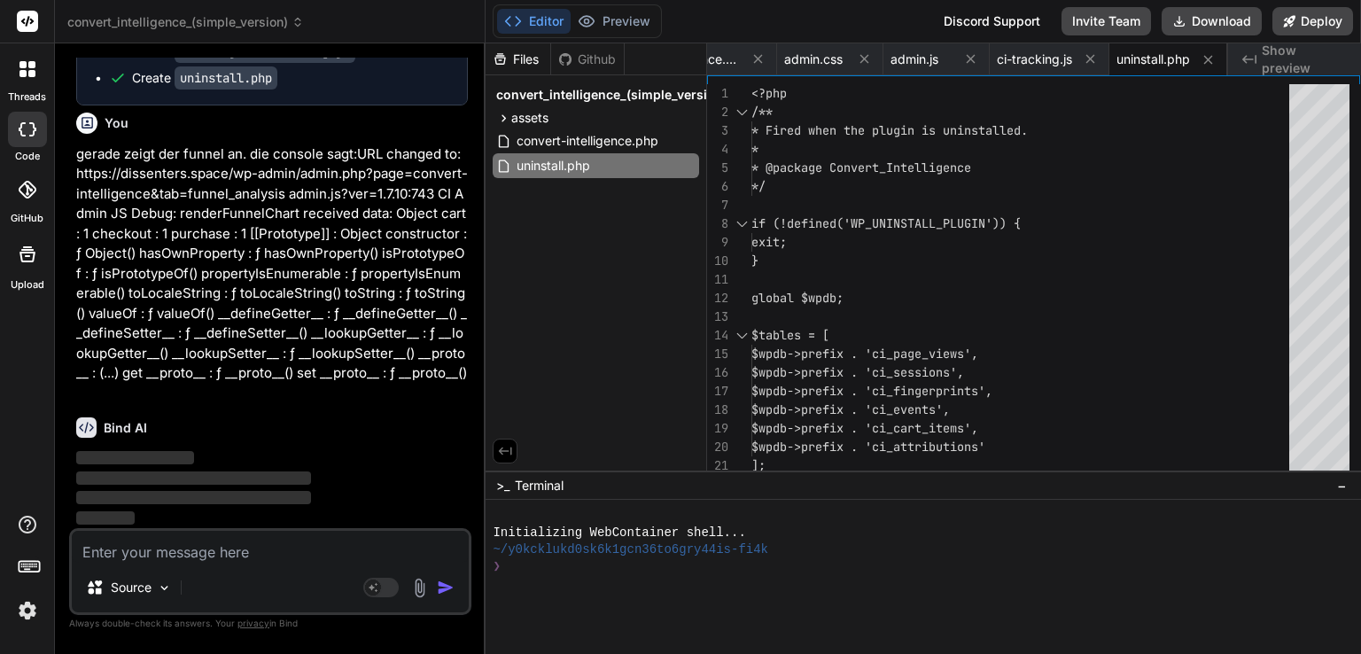
scroll to position [19665, 0]
type textarea "x"
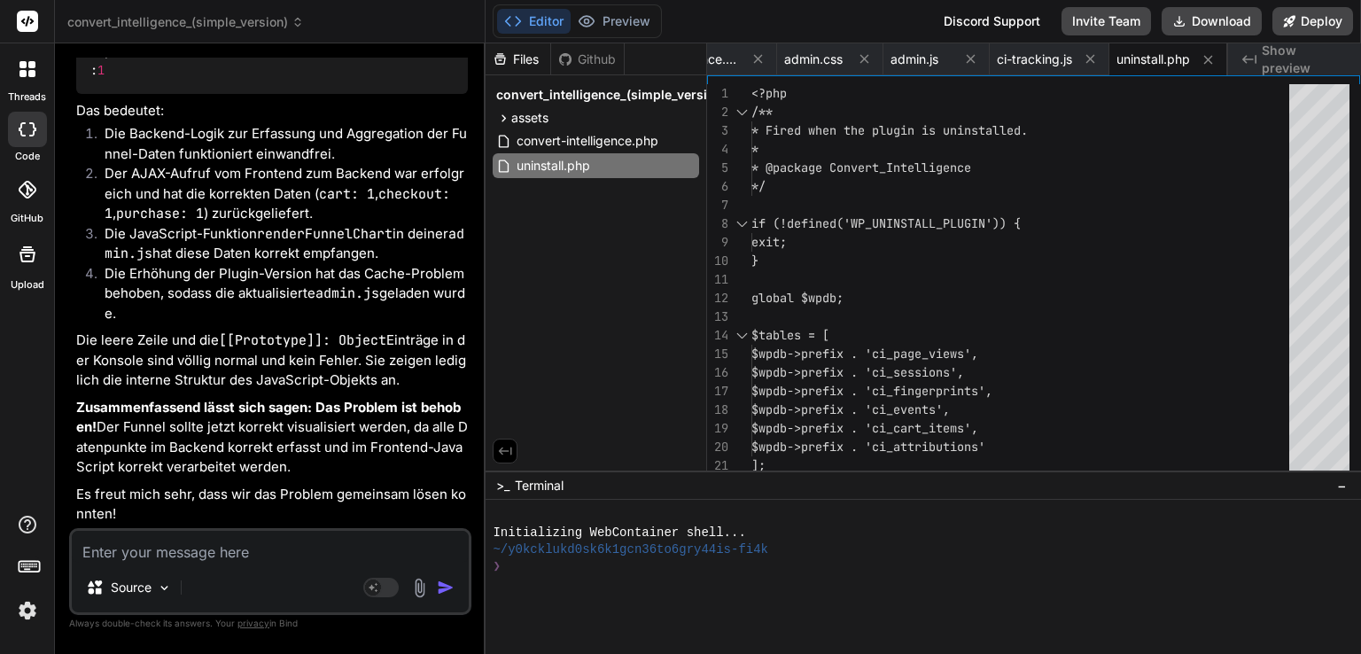
scroll to position [20374, 0]
